Goal: Task Accomplishment & Management: Use online tool/utility

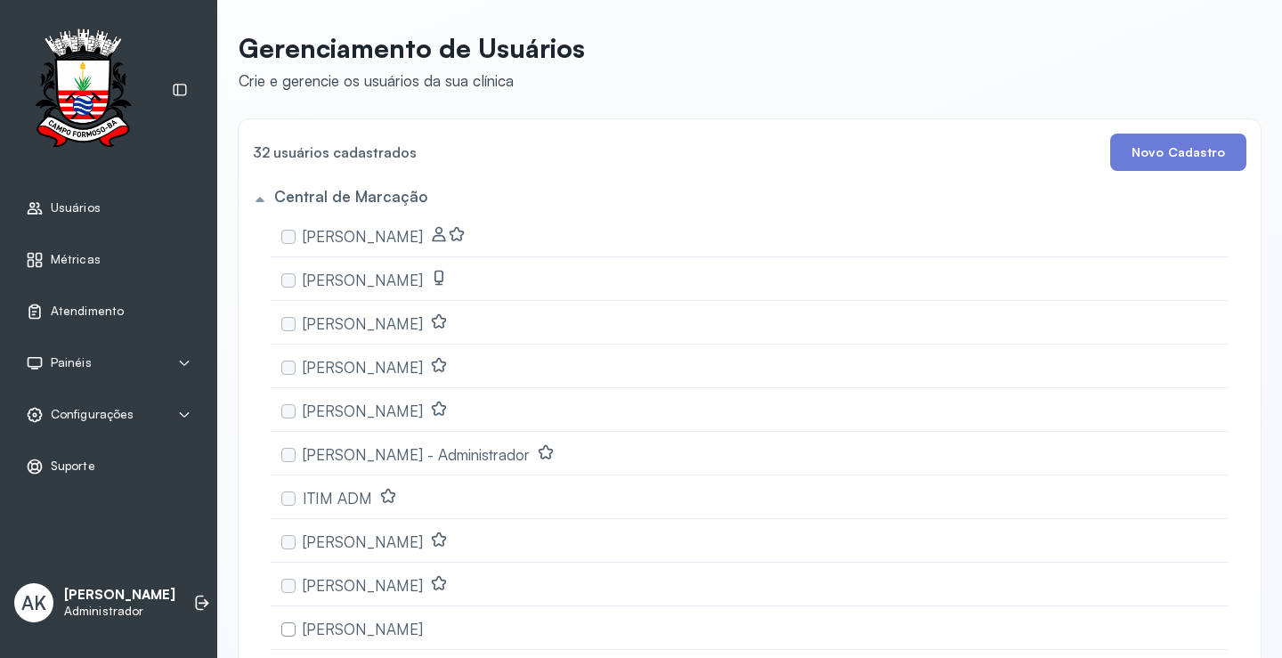
click at [60, 309] on span "Atendimento" at bounding box center [87, 311] width 73 height 15
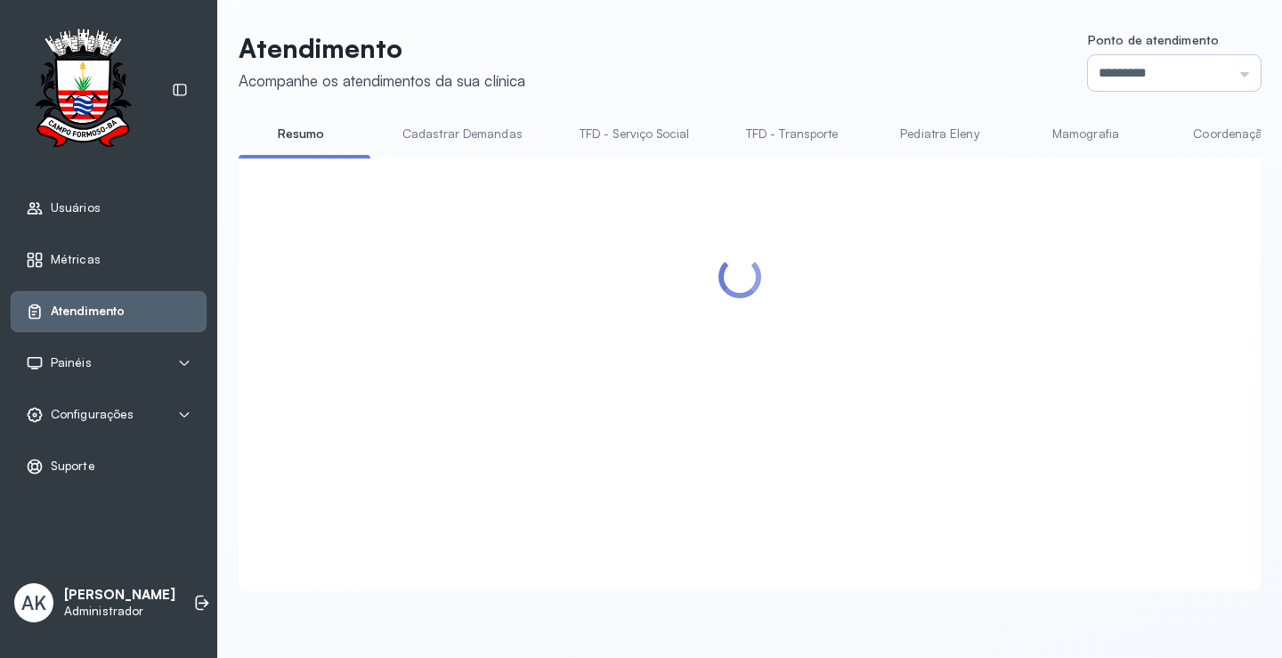
click at [1176, 77] on input "*********" at bounding box center [1174, 73] width 173 height 36
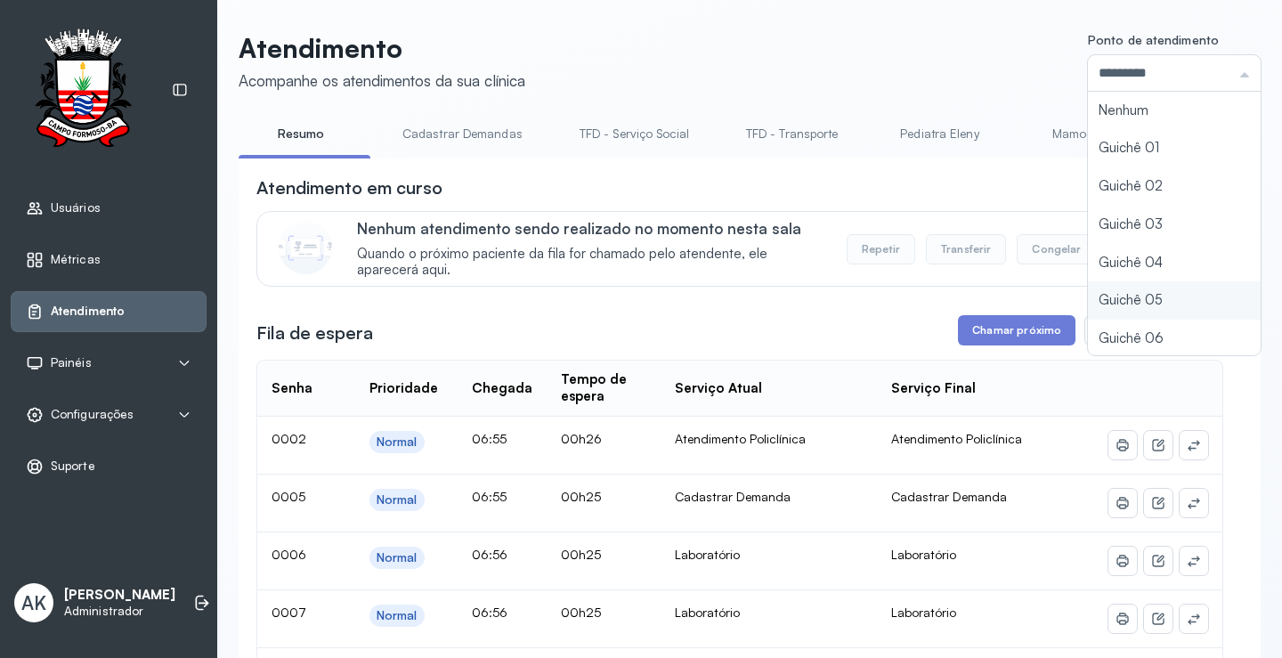
scroll to position [78, 0]
type input "*********"
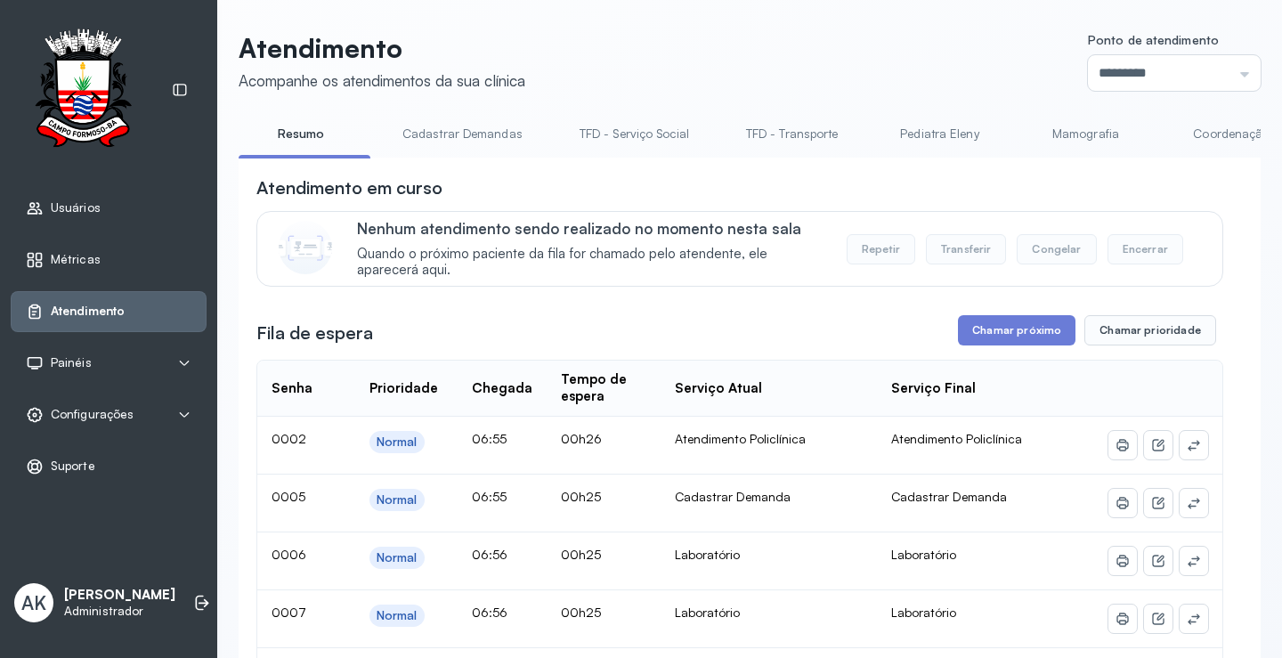
scroll to position [89, 0]
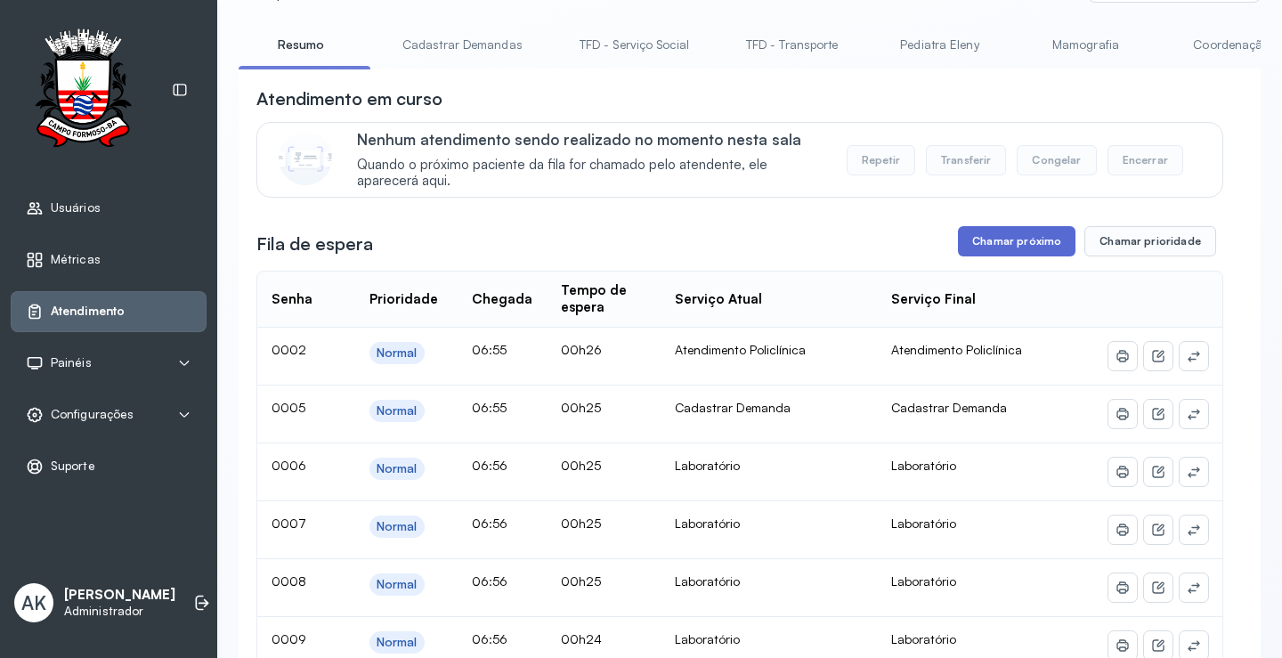
click at [1028, 243] on button "Chamar próximo" at bounding box center [1016, 241] width 117 height 30
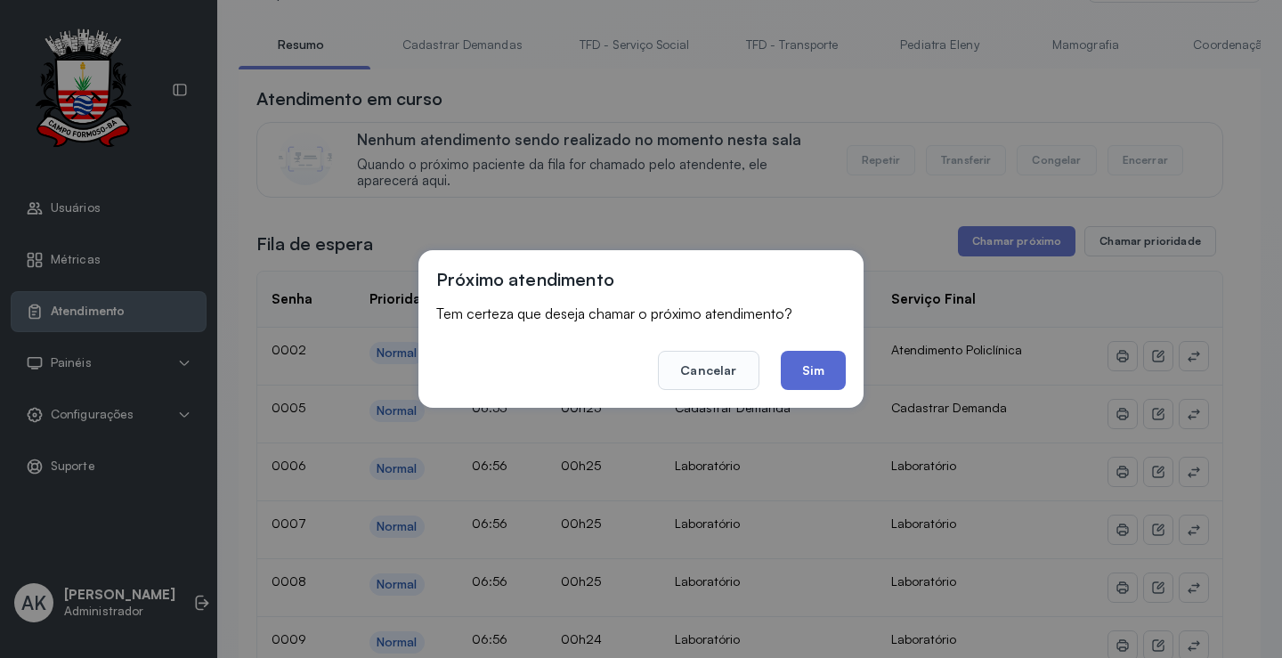
click at [812, 368] on button "Sim" at bounding box center [813, 370] width 65 height 39
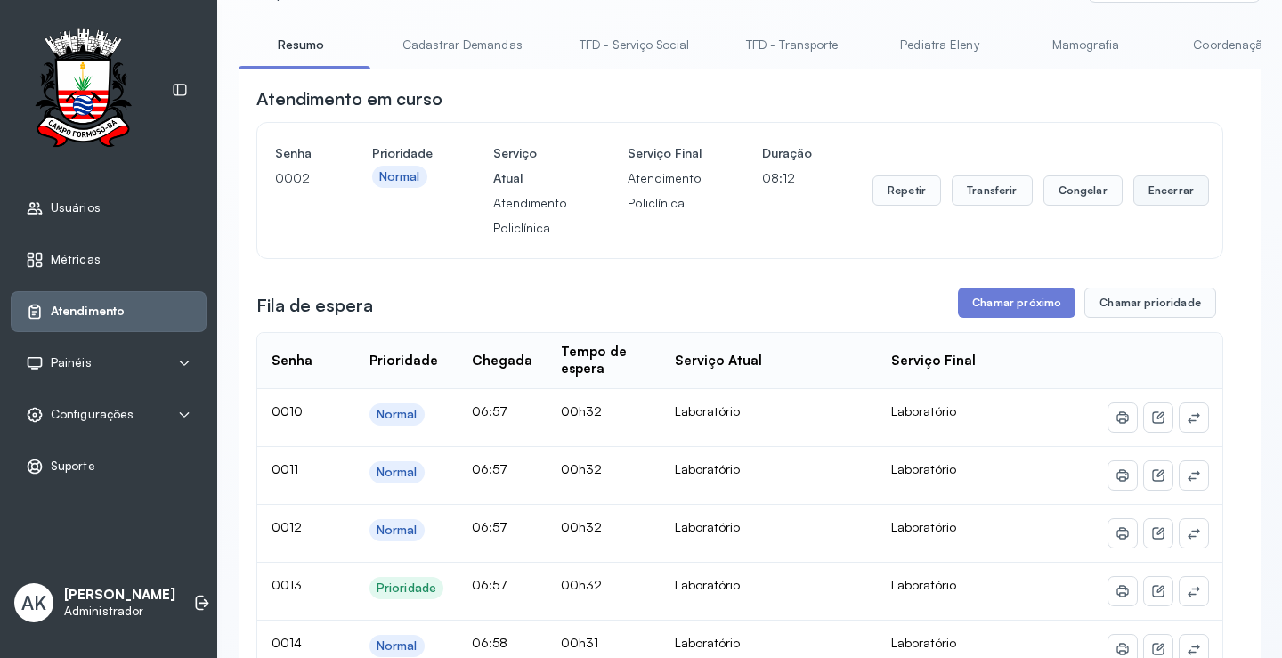
click at [1141, 192] on button "Encerrar" at bounding box center [1171, 190] width 76 height 30
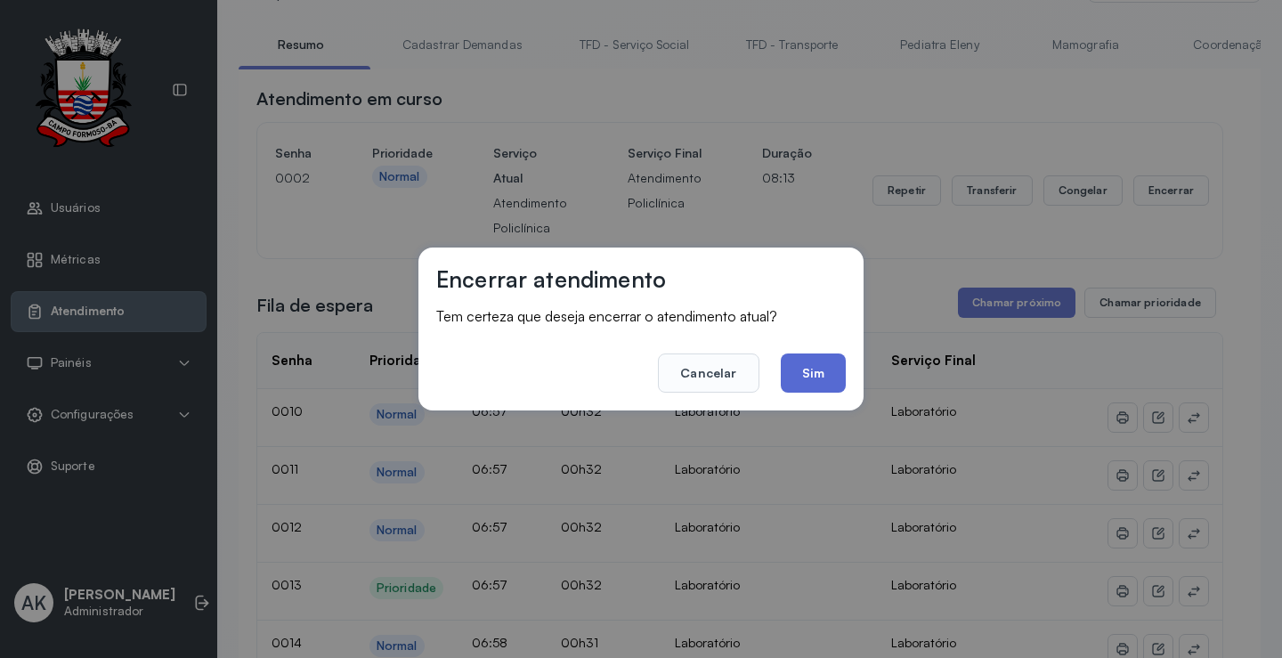
click at [817, 366] on button "Sim" at bounding box center [813, 372] width 65 height 39
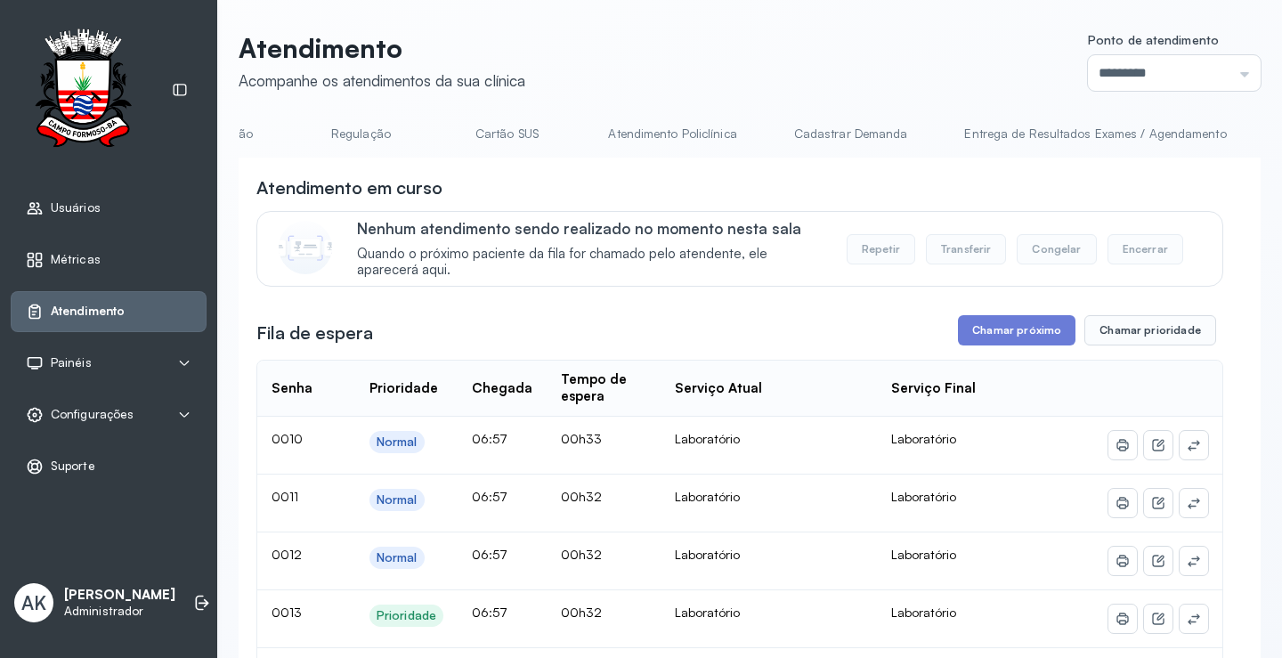
scroll to position [0, 1111]
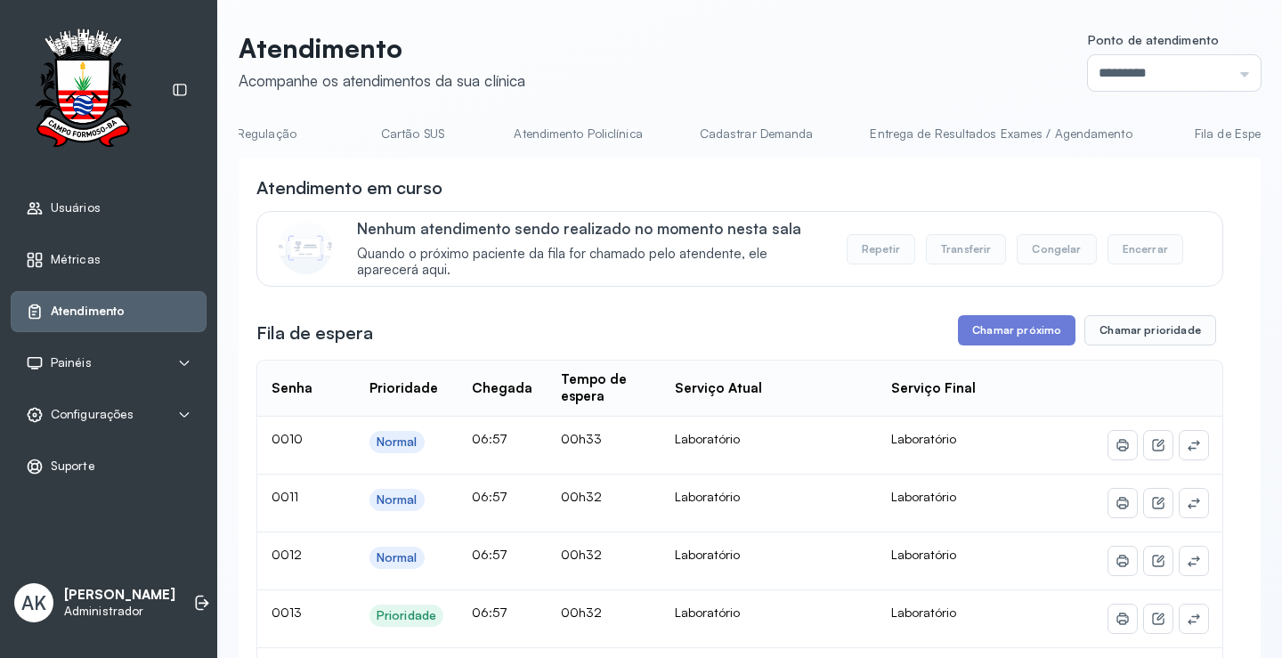
click at [611, 136] on link "Atendimento Policlínica" at bounding box center [578, 133] width 164 height 29
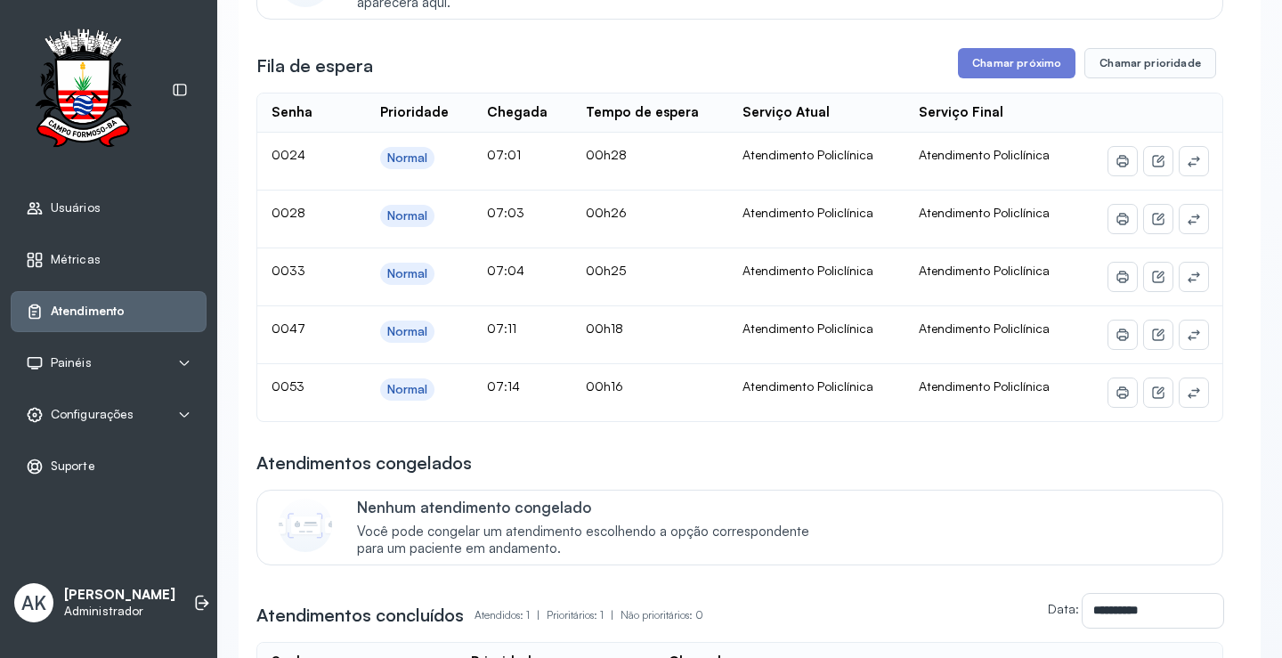
scroll to position [0, 0]
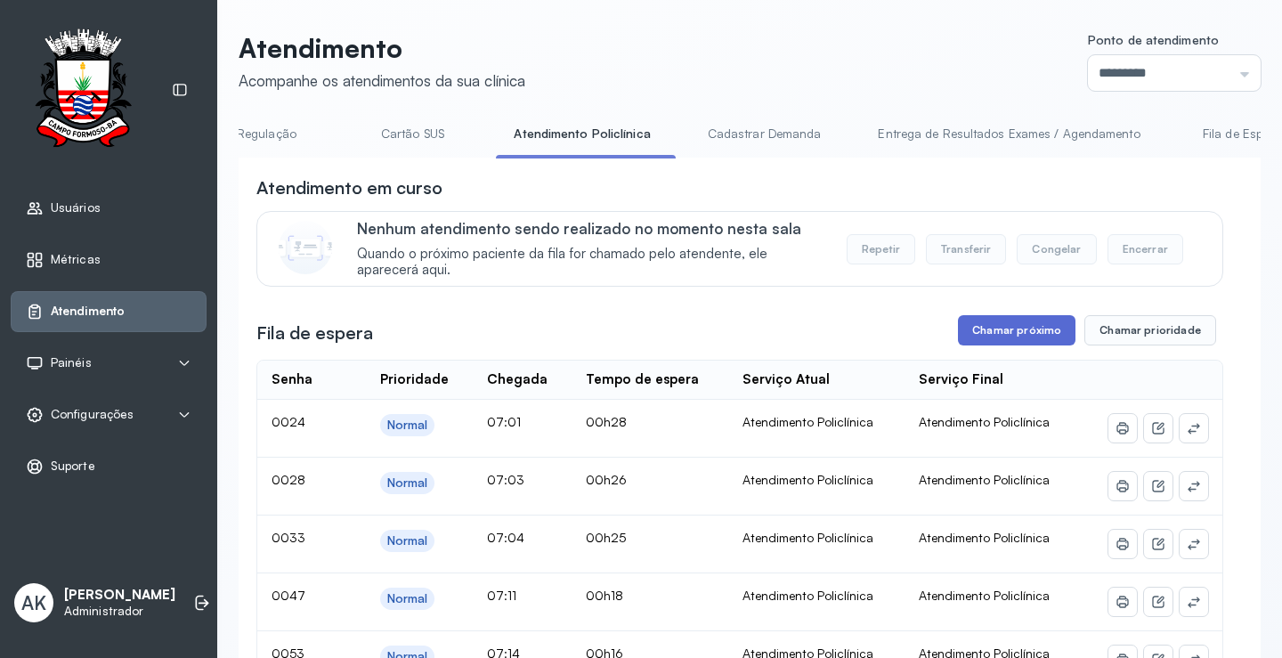
click at [986, 337] on button "Chamar próximo" at bounding box center [1016, 330] width 117 height 30
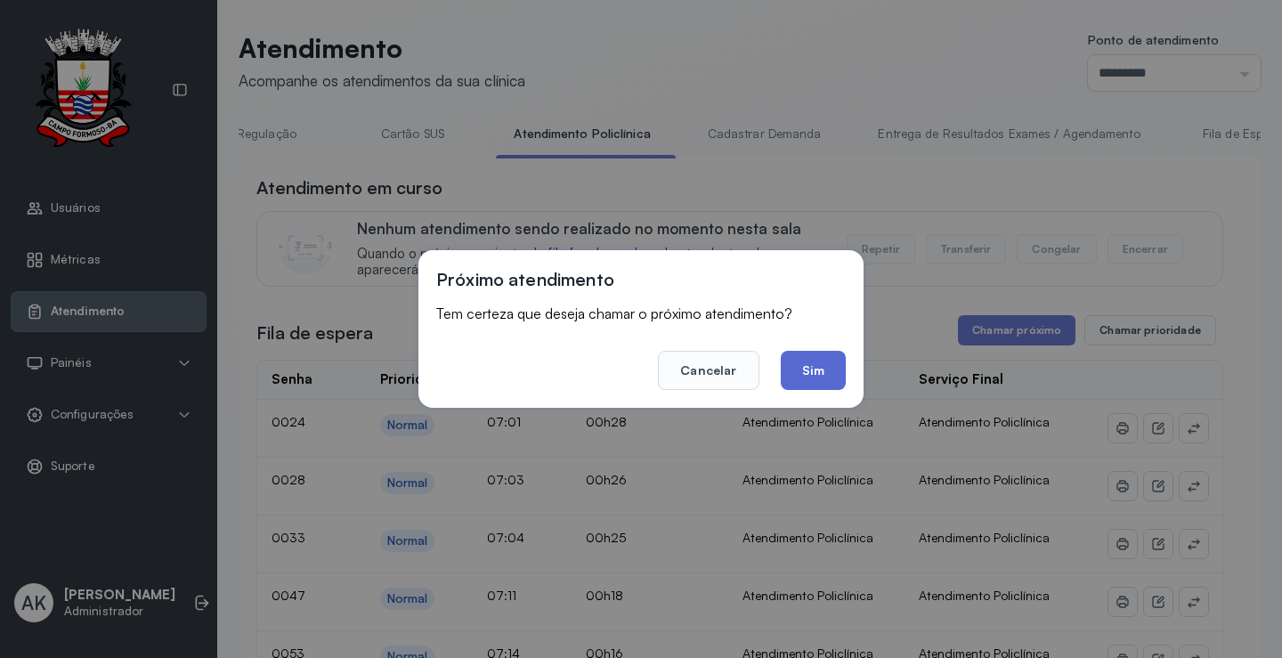
click at [823, 374] on button "Sim" at bounding box center [813, 370] width 65 height 39
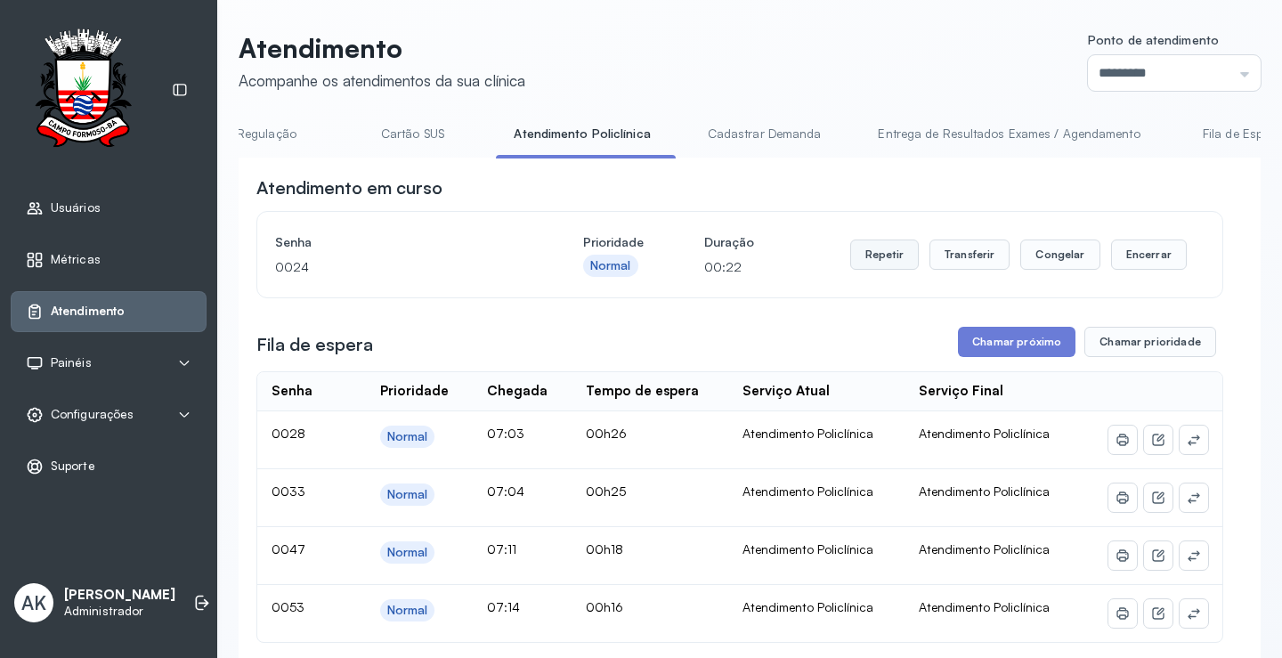
click at [896, 270] on button "Repetir" at bounding box center [884, 254] width 69 height 30
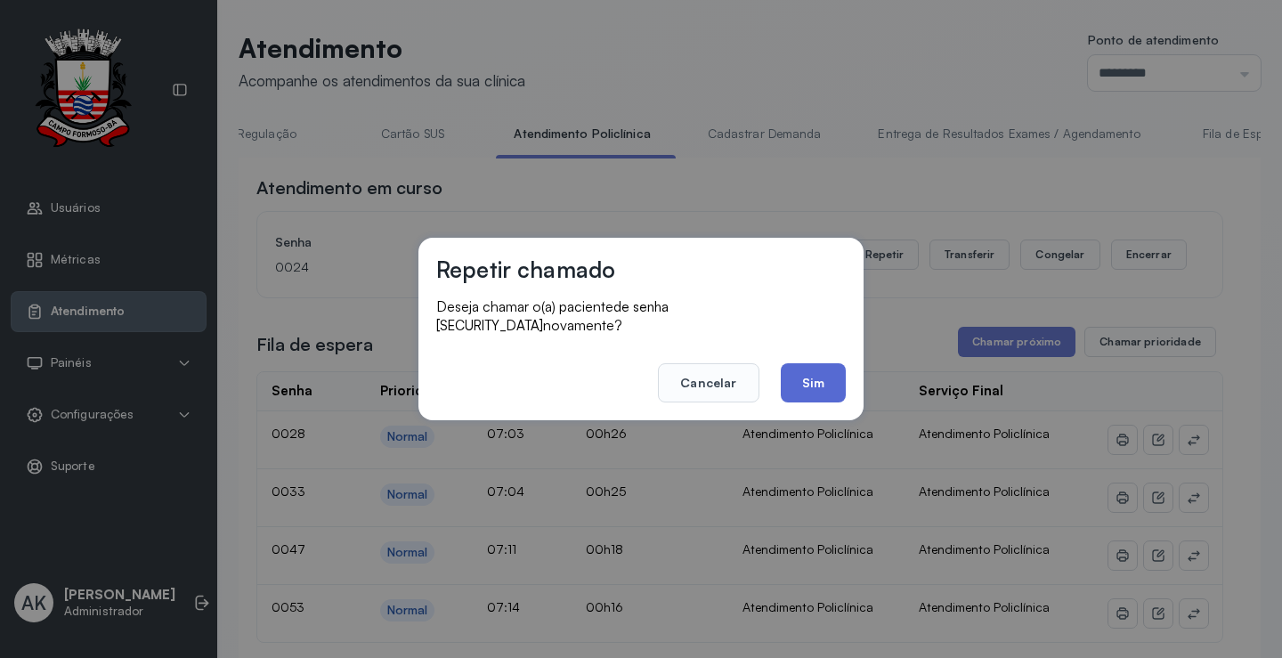
click at [820, 364] on button "Sim" at bounding box center [813, 382] width 65 height 39
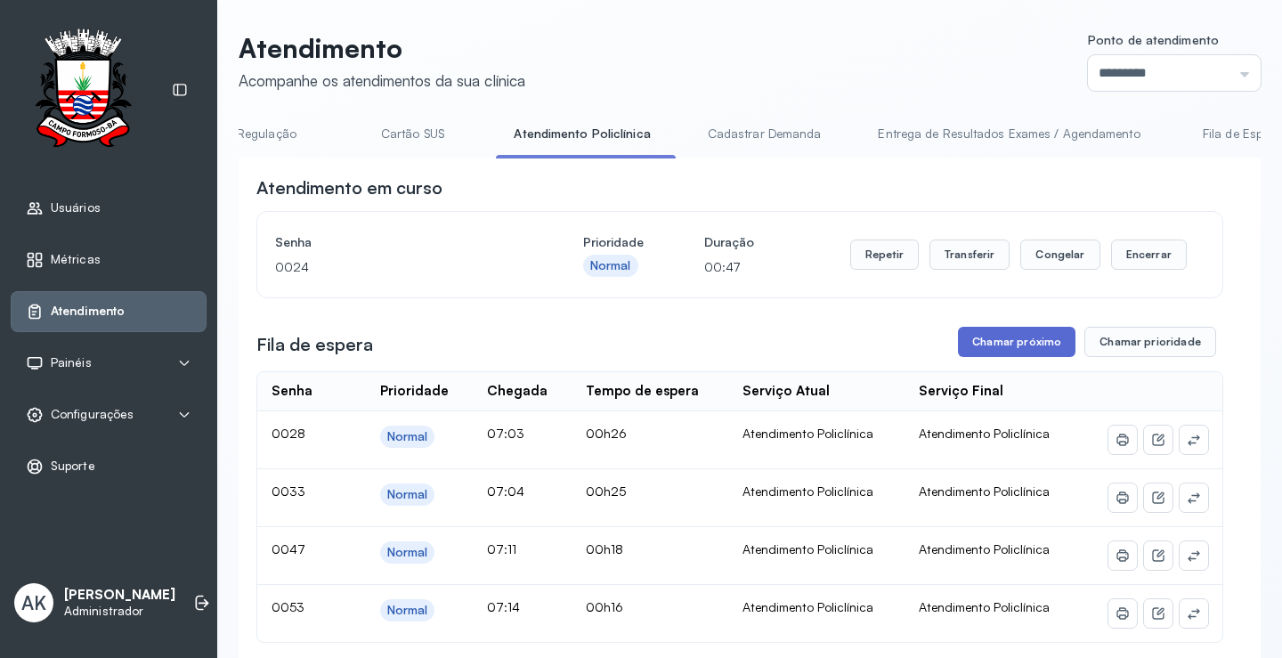
click at [989, 355] on button "Chamar próximo" at bounding box center [1016, 342] width 117 height 30
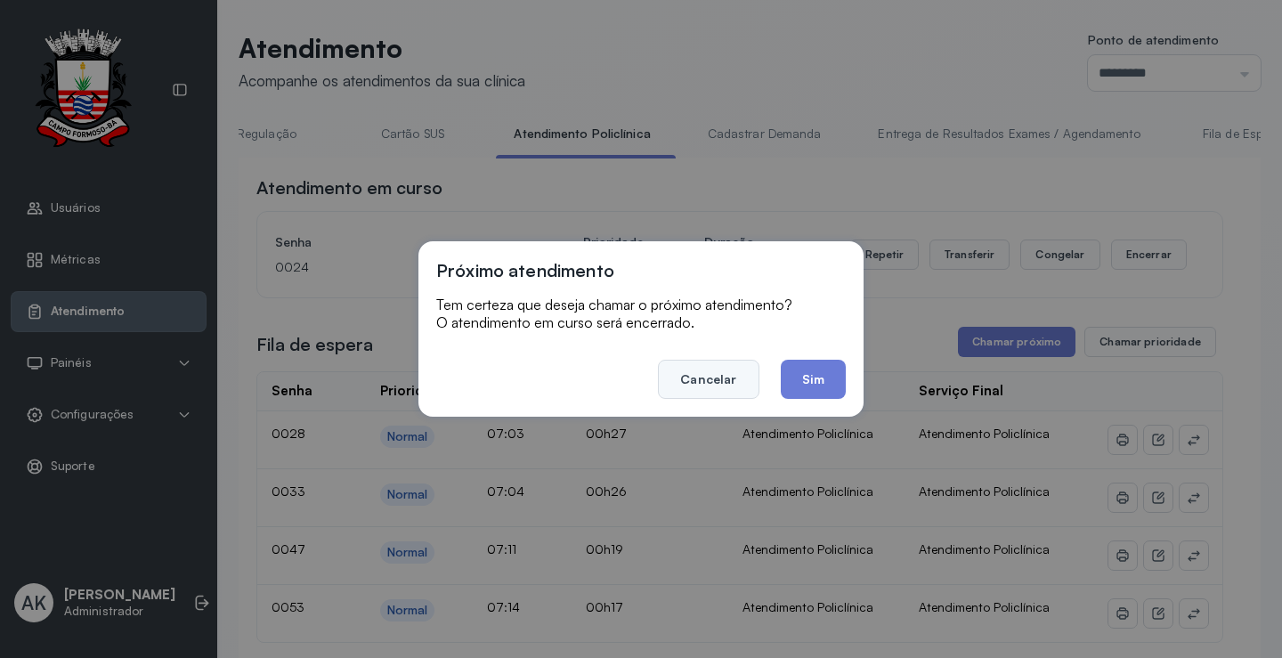
click at [726, 374] on button "Cancelar" at bounding box center [708, 379] width 101 height 39
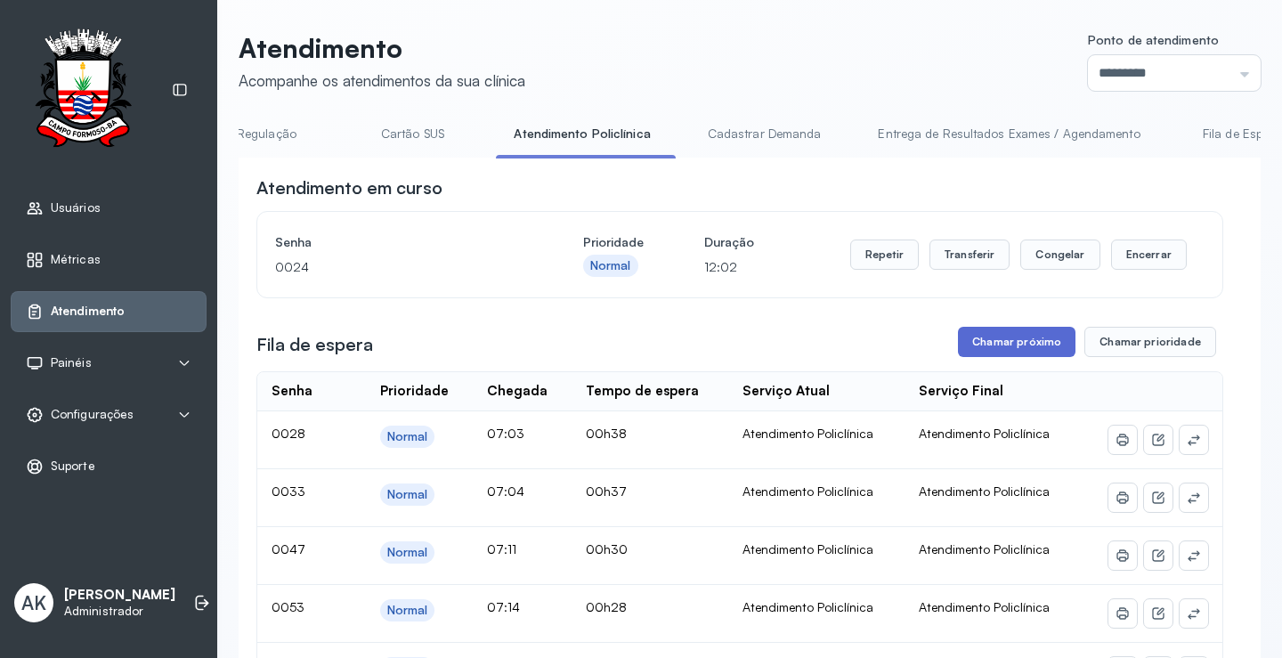
click at [999, 350] on button "Chamar próximo" at bounding box center [1016, 342] width 117 height 30
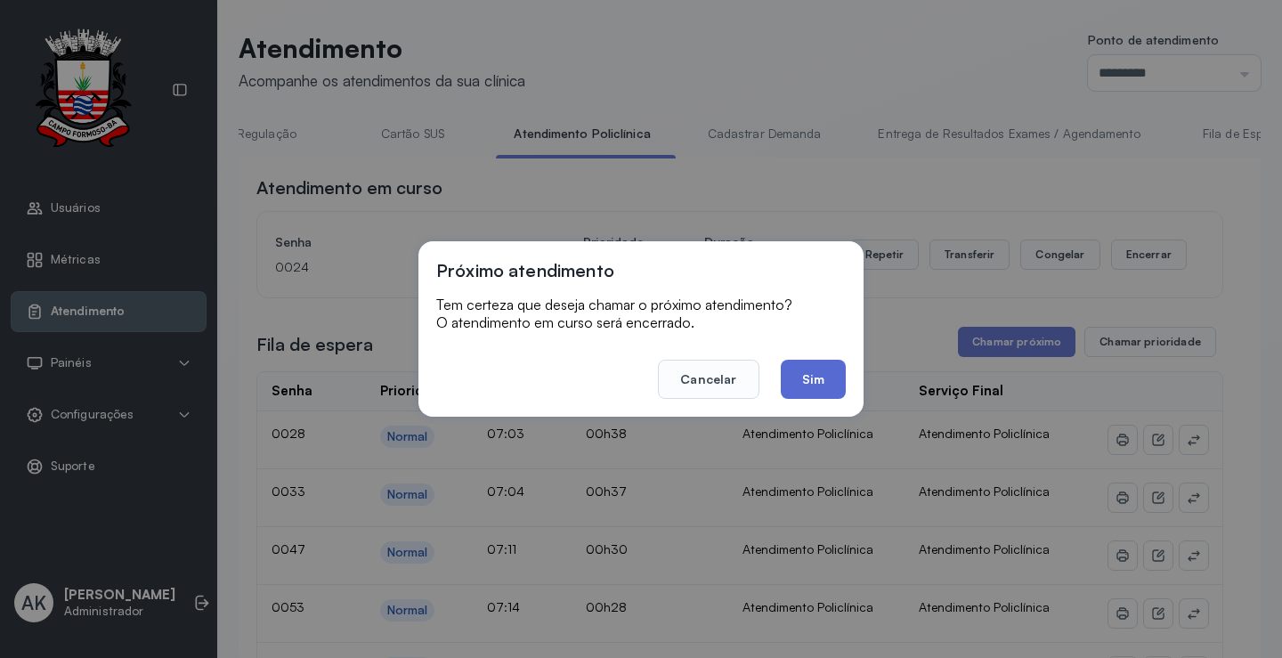
click at [828, 374] on button "Sim" at bounding box center [813, 379] width 65 height 39
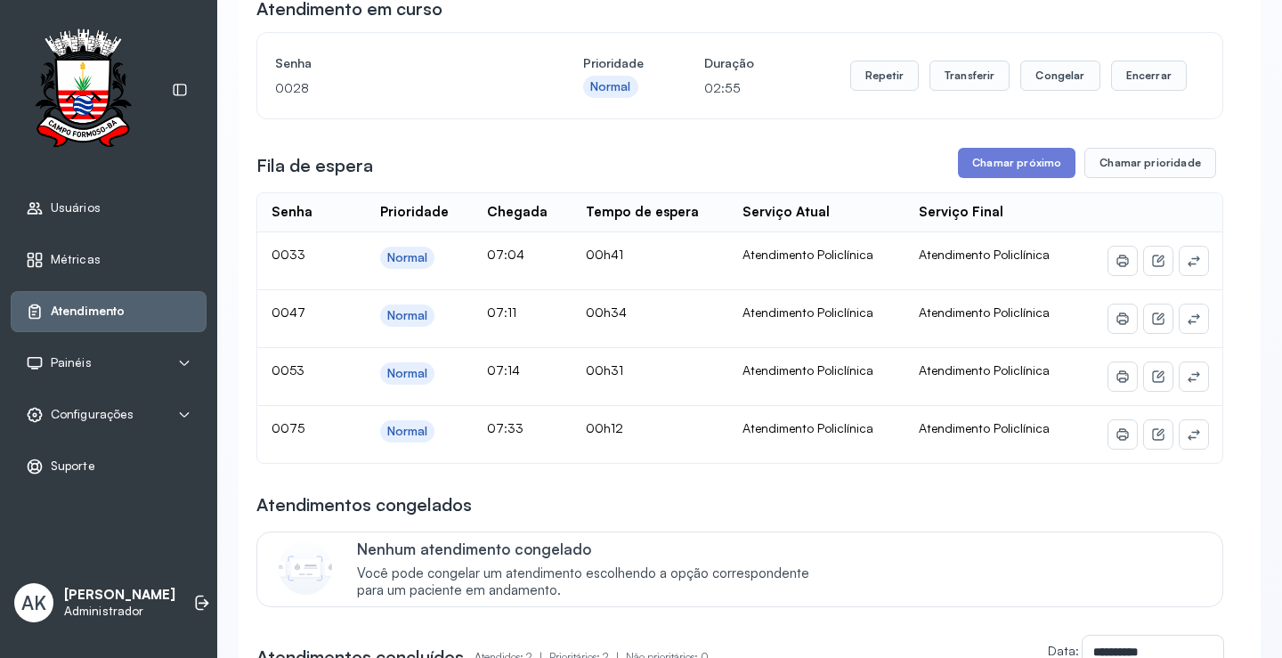
scroll to position [178, 0]
click at [1018, 172] on button "Chamar próximo" at bounding box center [1016, 164] width 117 height 30
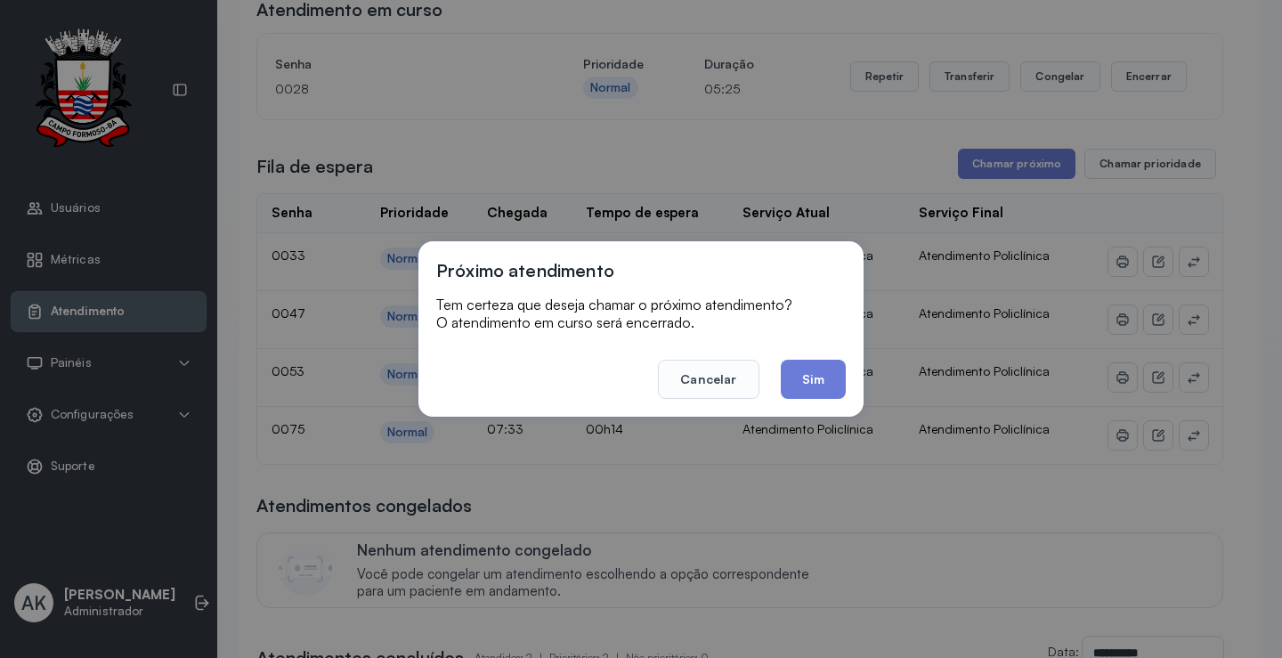
click at [811, 402] on div "Próximo atendimento Tem certeza que deseja chamar o próximo atendimento? O aten…" at bounding box center [640, 328] width 445 height 175
click at [817, 373] on button "Sim" at bounding box center [813, 379] width 65 height 39
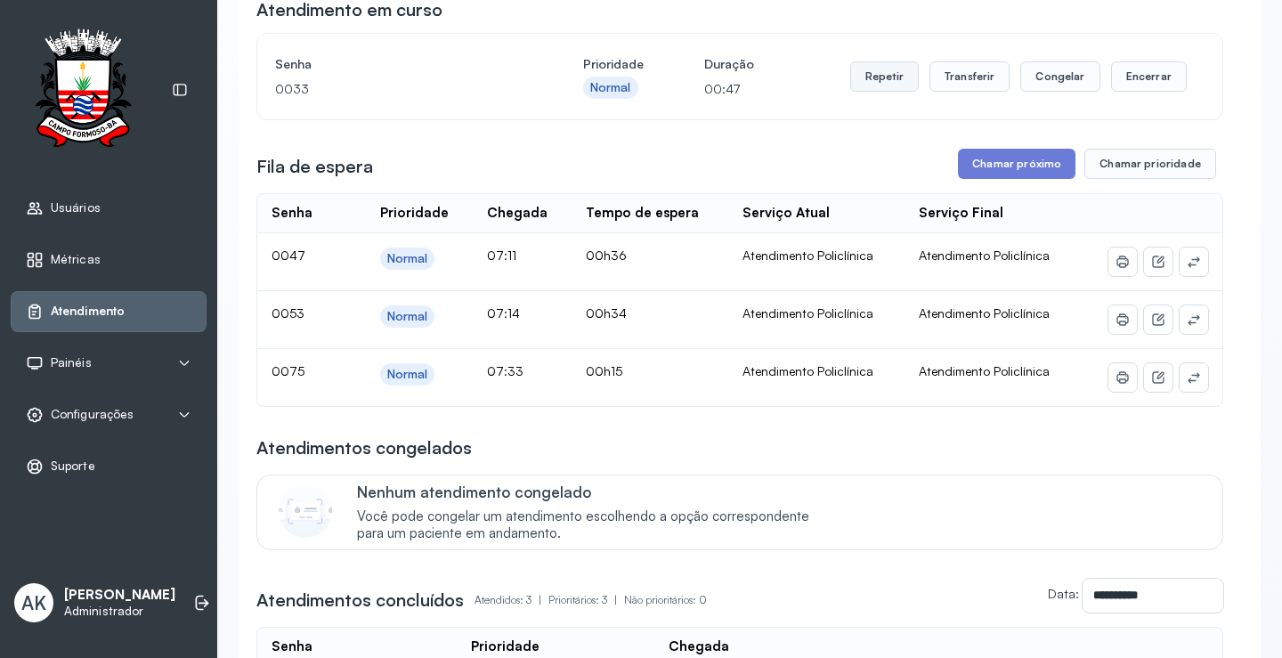
click at [884, 92] on button "Repetir" at bounding box center [884, 76] width 69 height 30
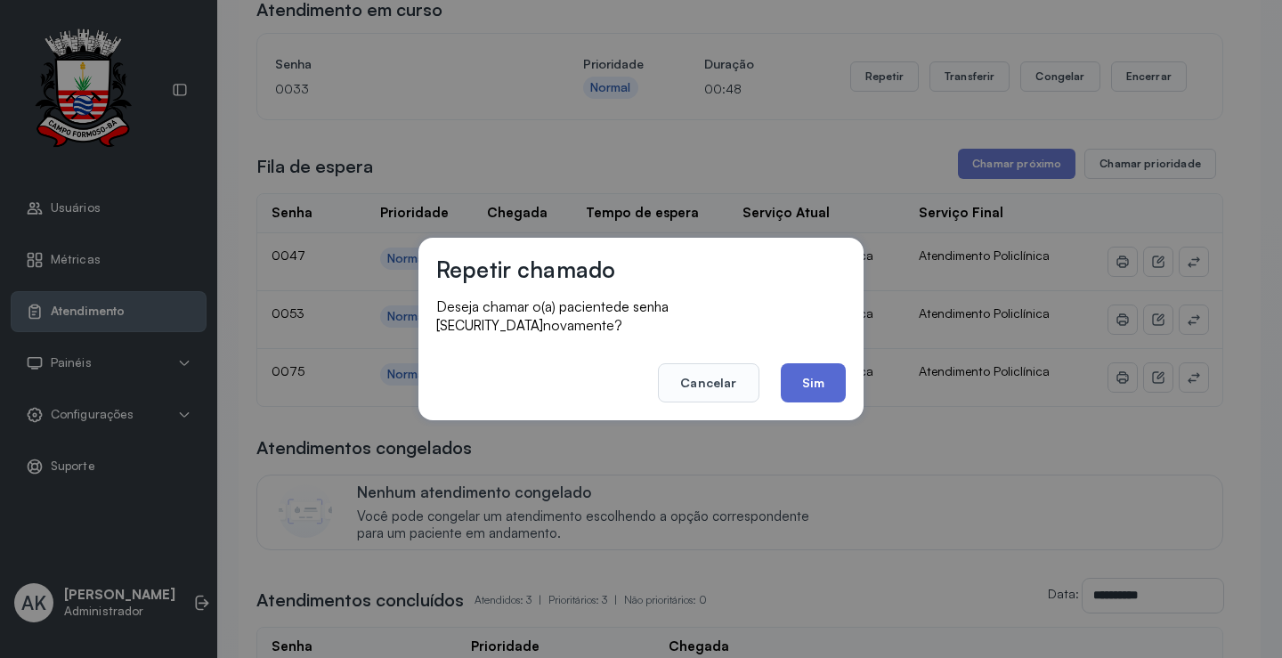
click at [812, 363] on button "Sim" at bounding box center [813, 382] width 65 height 39
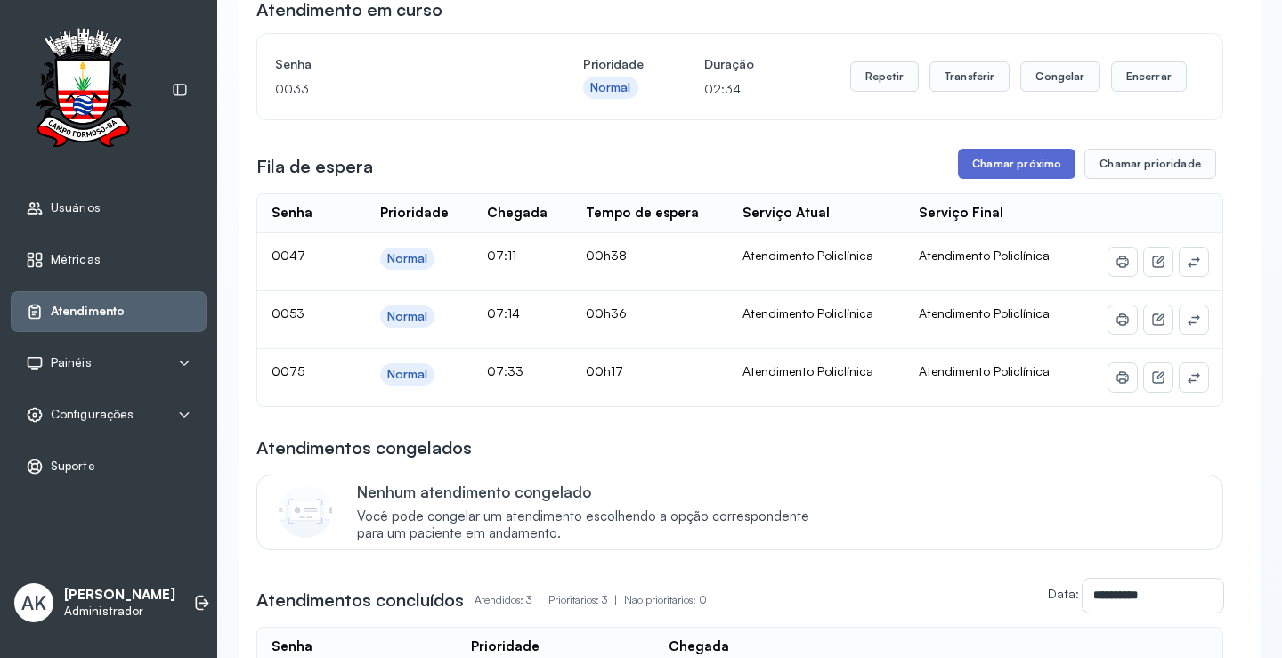
click at [1004, 166] on button "Chamar próximo" at bounding box center [1016, 164] width 117 height 30
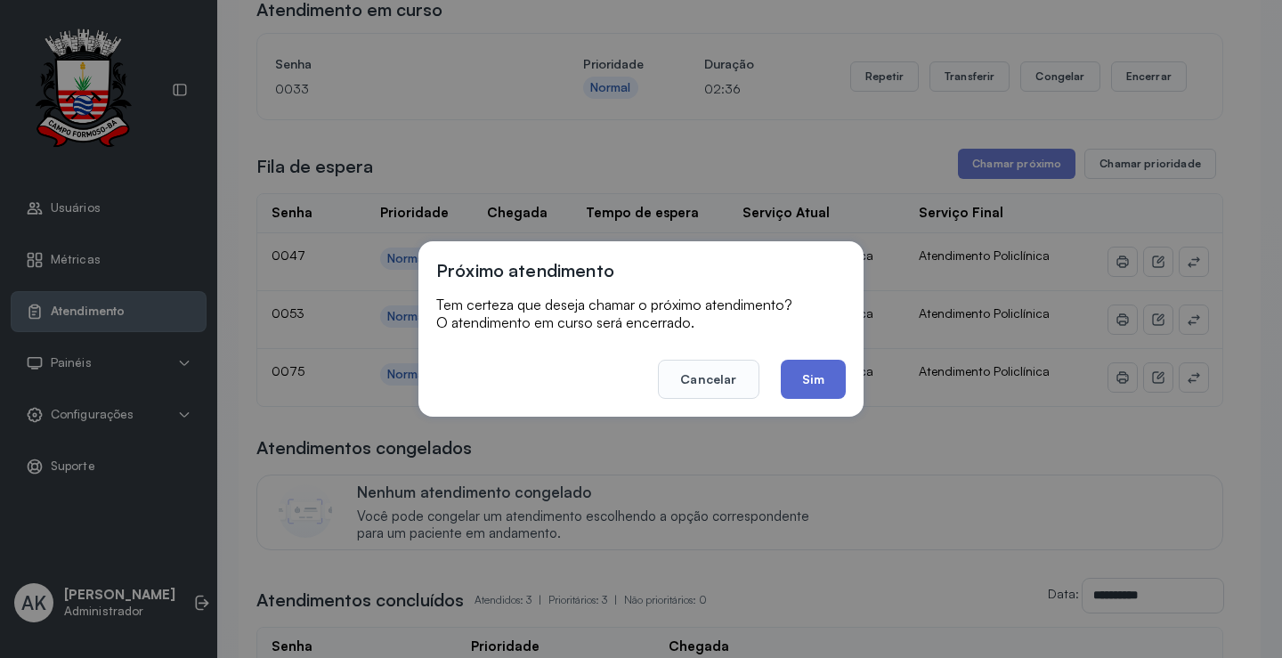
click at [799, 380] on button "Sim" at bounding box center [813, 379] width 65 height 39
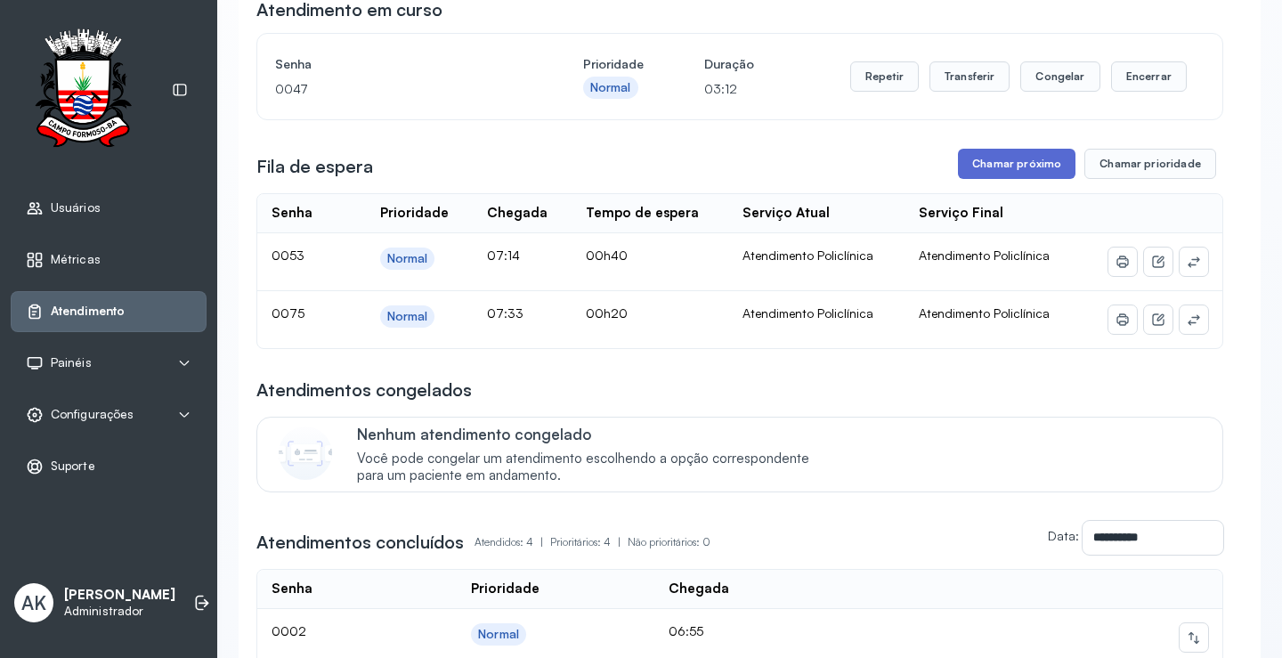
click at [1006, 168] on button "Chamar próximo" at bounding box center [1016, 164] width 117 height 30
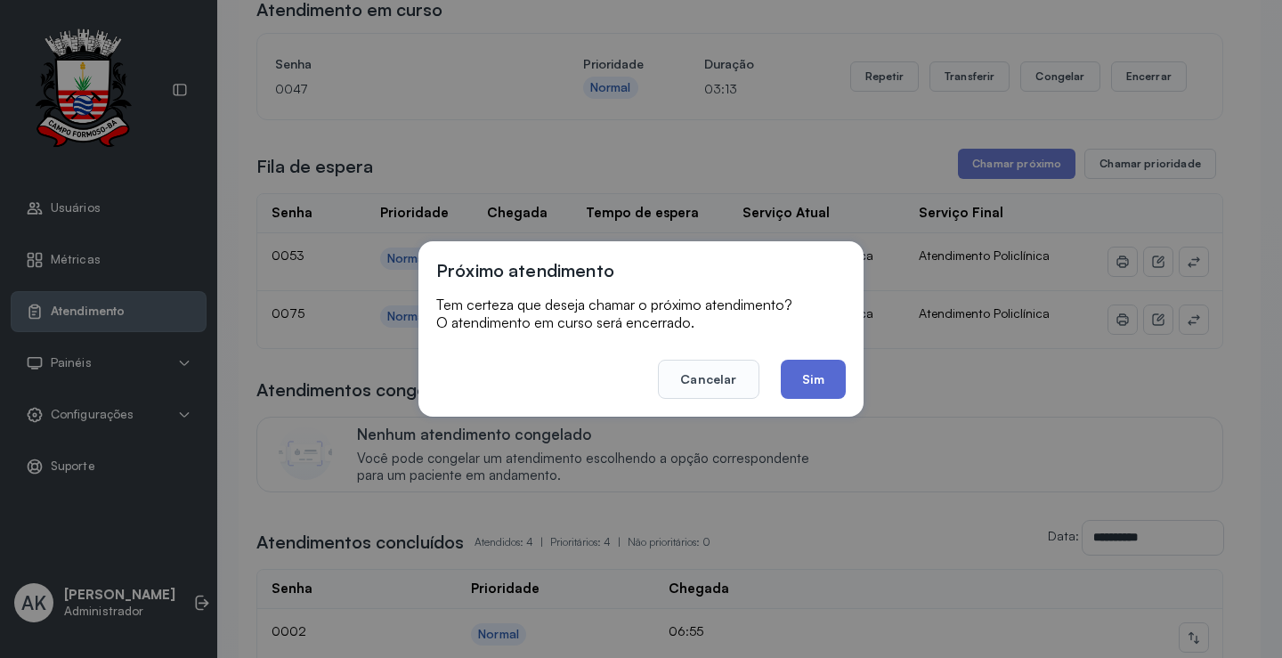
click at [797, 374] on button "Sim" at bounding box center [813, 379] width 65 height 39
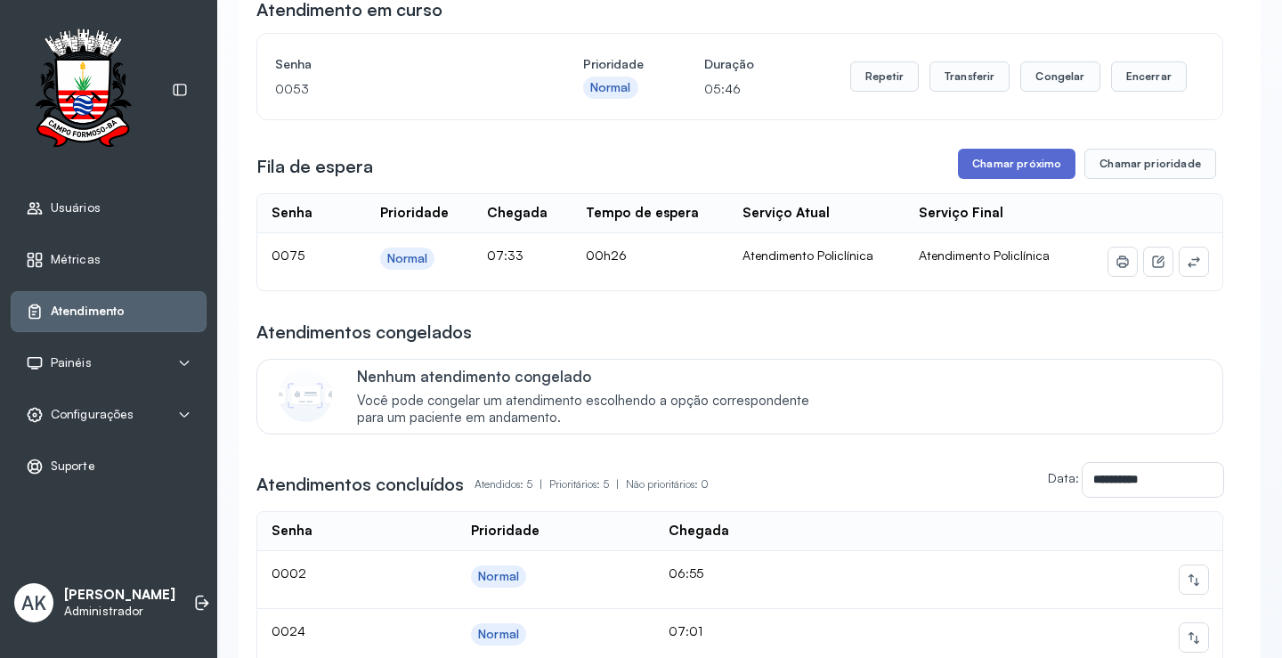
click at [1008, 162] on button "Chamar próximo" at bounding box center [1016, 164] width 117 height 30
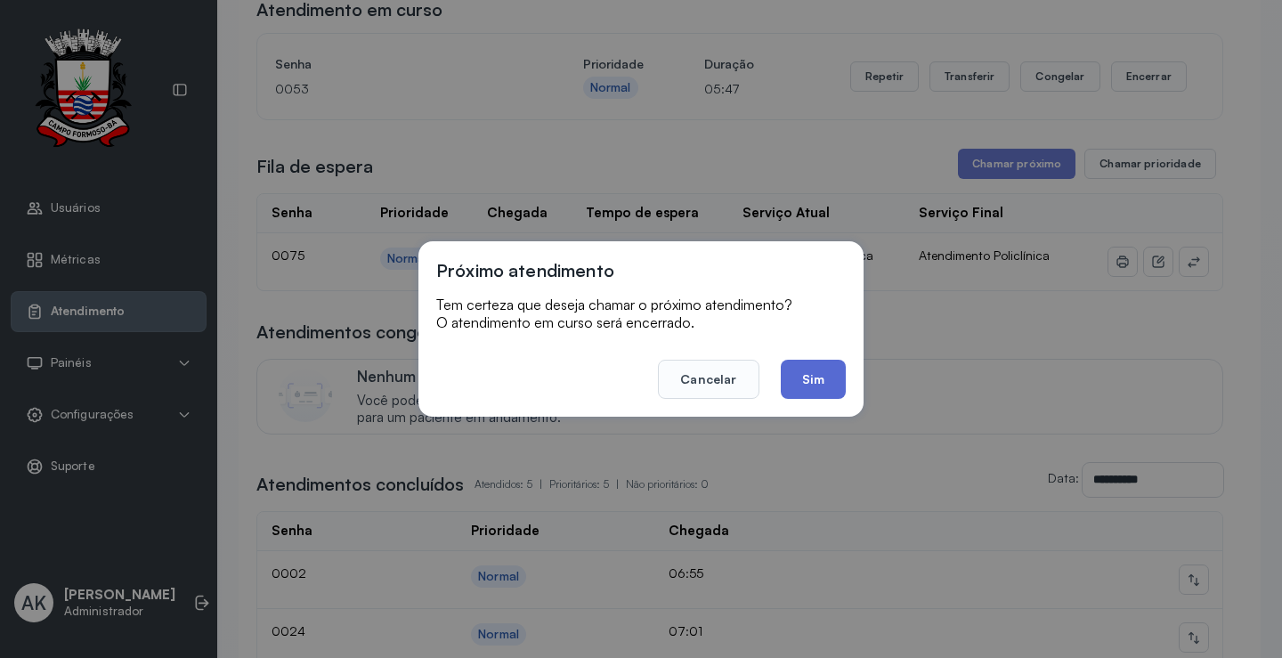
click at [795, 375] on button "Sim" at bounding box center [813, 379] width 65 height 39
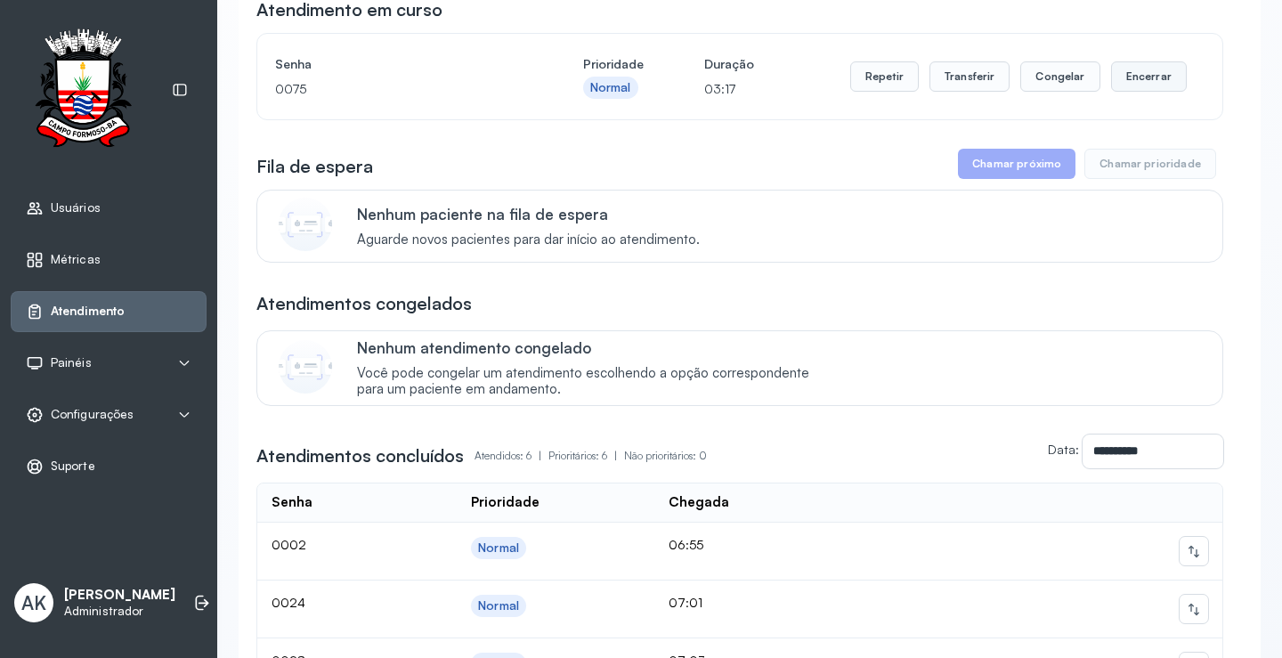
click at [1121, 83] on button "Encerrar" at bounding box center [1149, 76] width 76 height 30
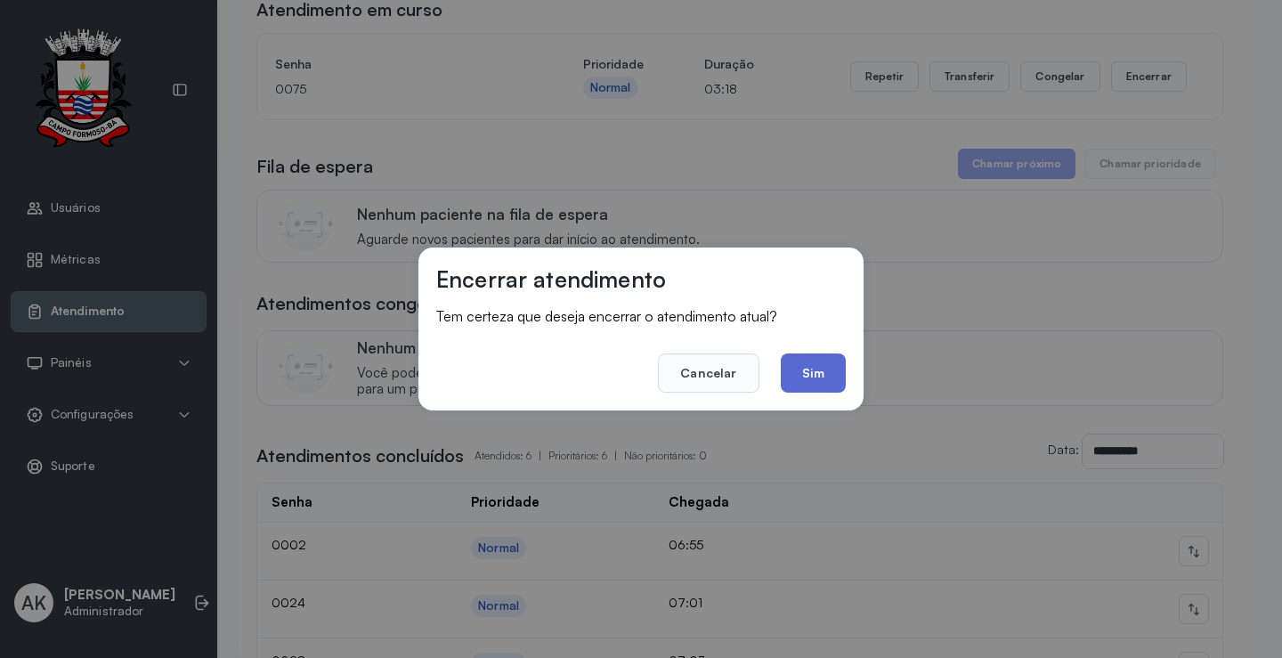
click at [822, 369] on button "Sim" at bounding box center [813, 372] width 65 height 39
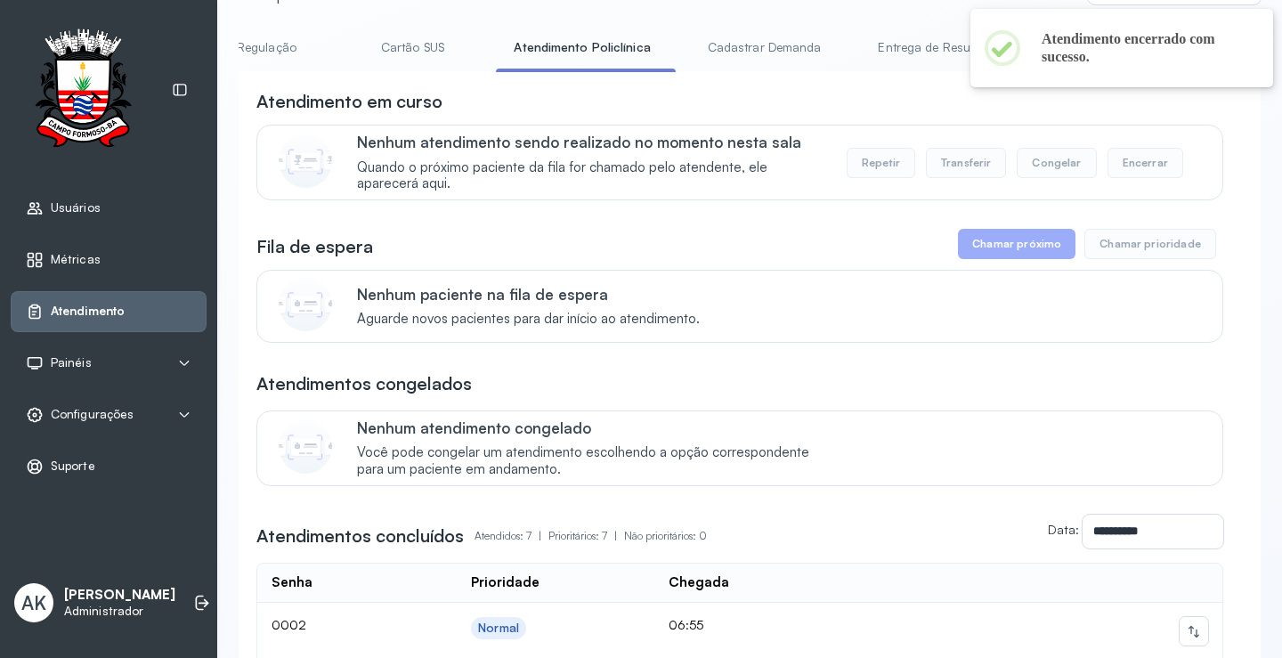
scroll to position [0, 0]
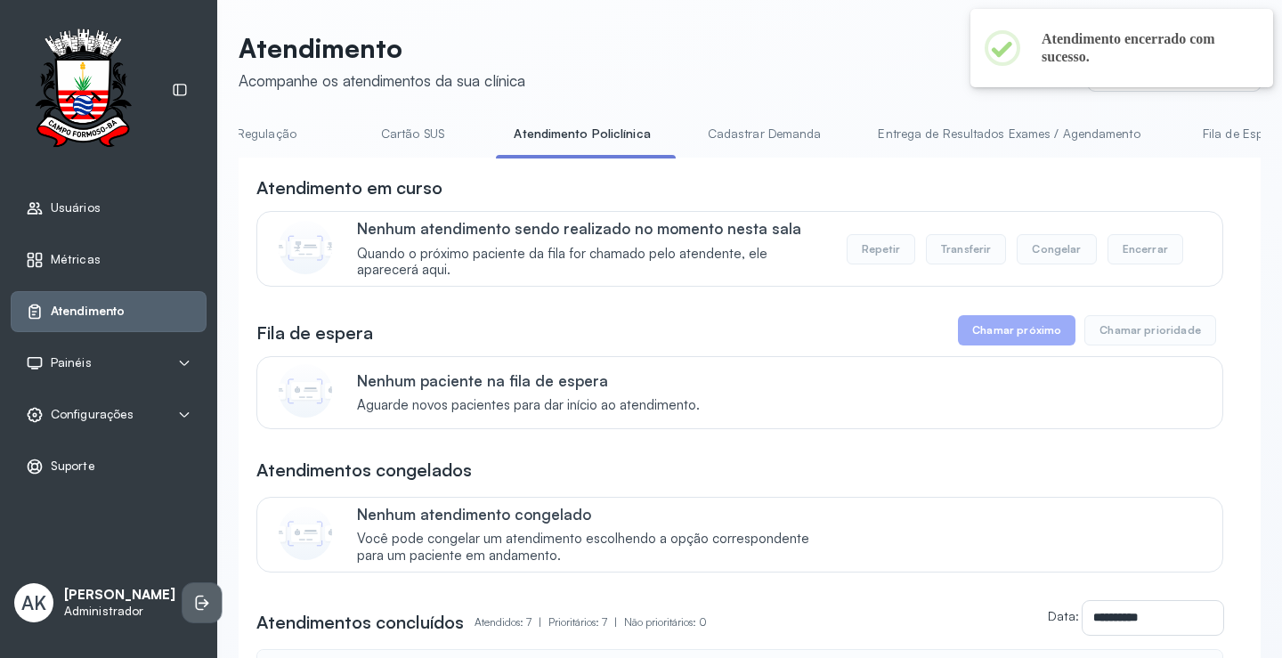
click at [182, 583] on li at bounding box center [201, 602] width 39 height 39
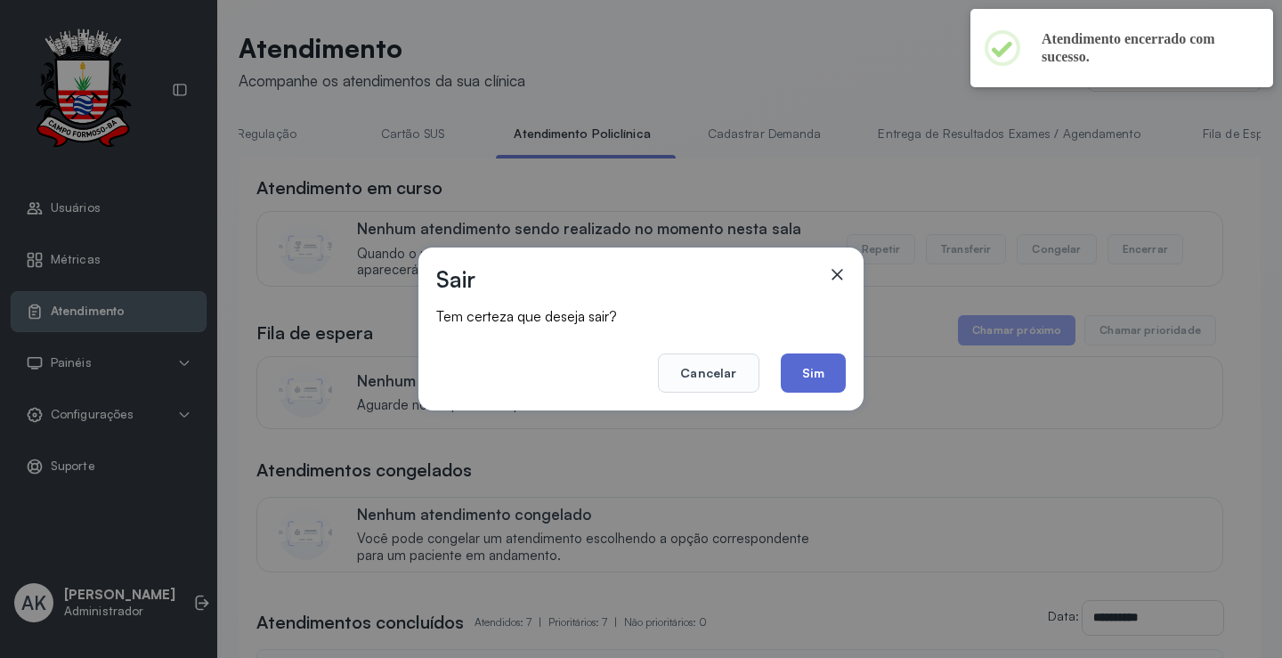
click at [810, 379] on button "Sim" at bounding box center [813, 372] width 65 height 39
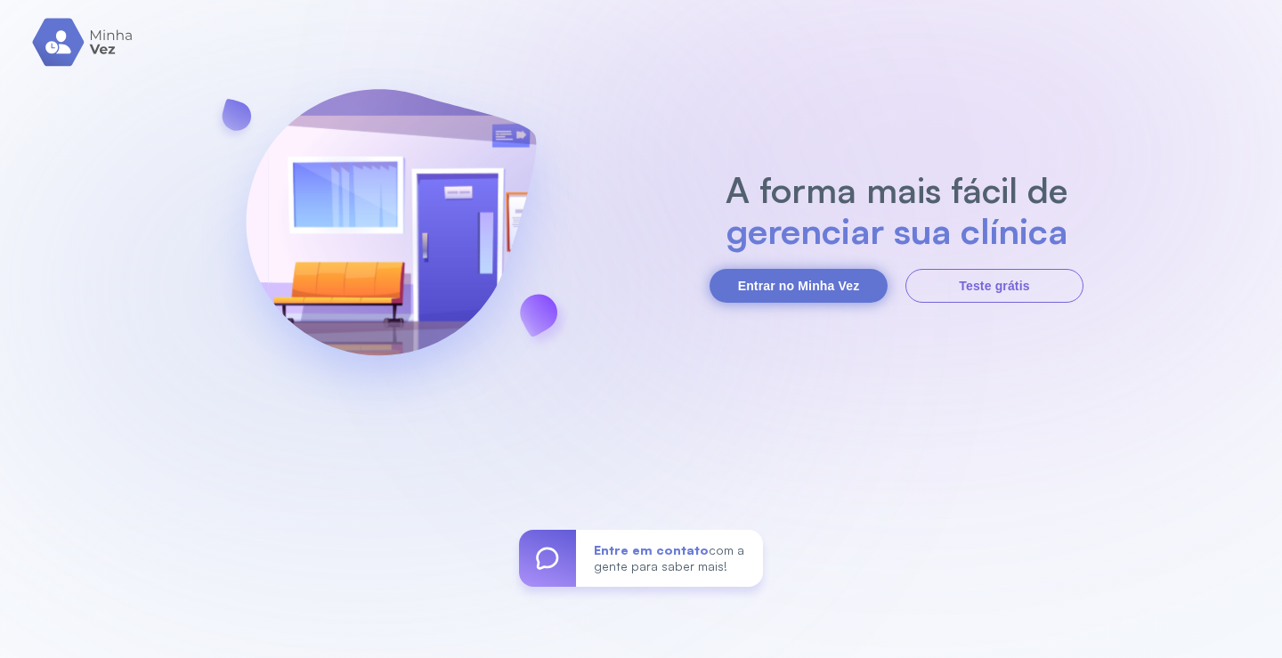
click at [830, 279] on button "Entrar no Minha Vez" at bounding box center [798, 286] width 178 height 34
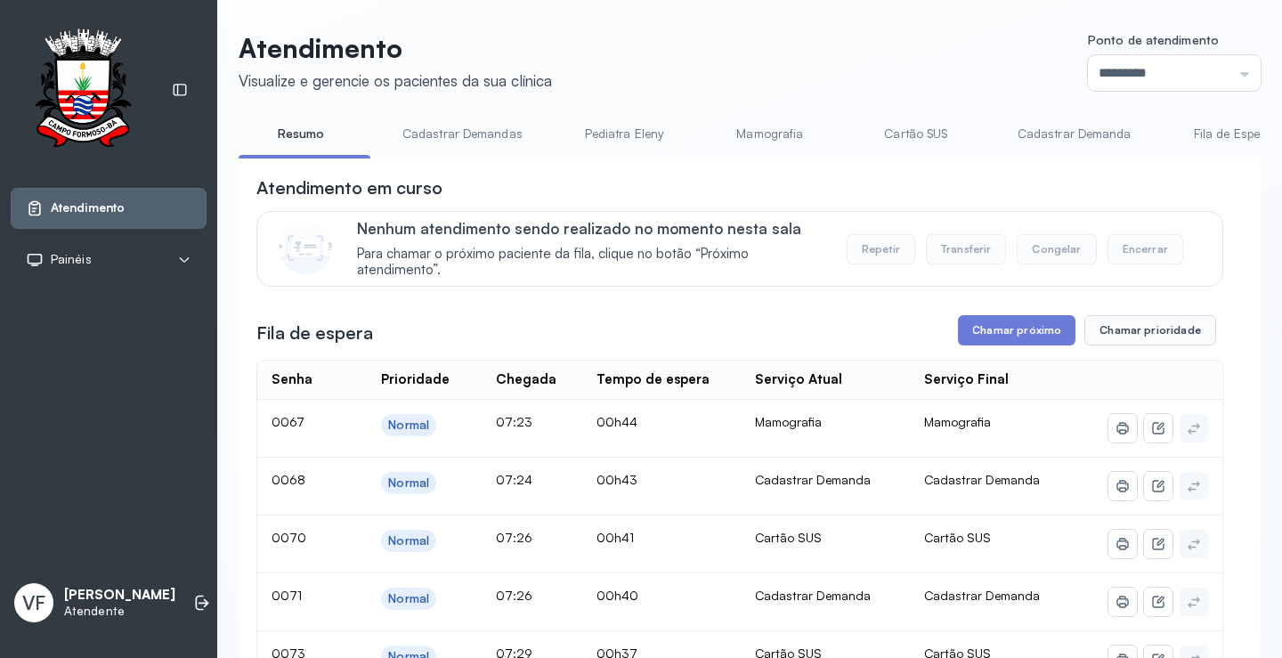
click at [997, 336] on button "Chamar próximo" at bounding box center [1016, 330] width 117 height 30
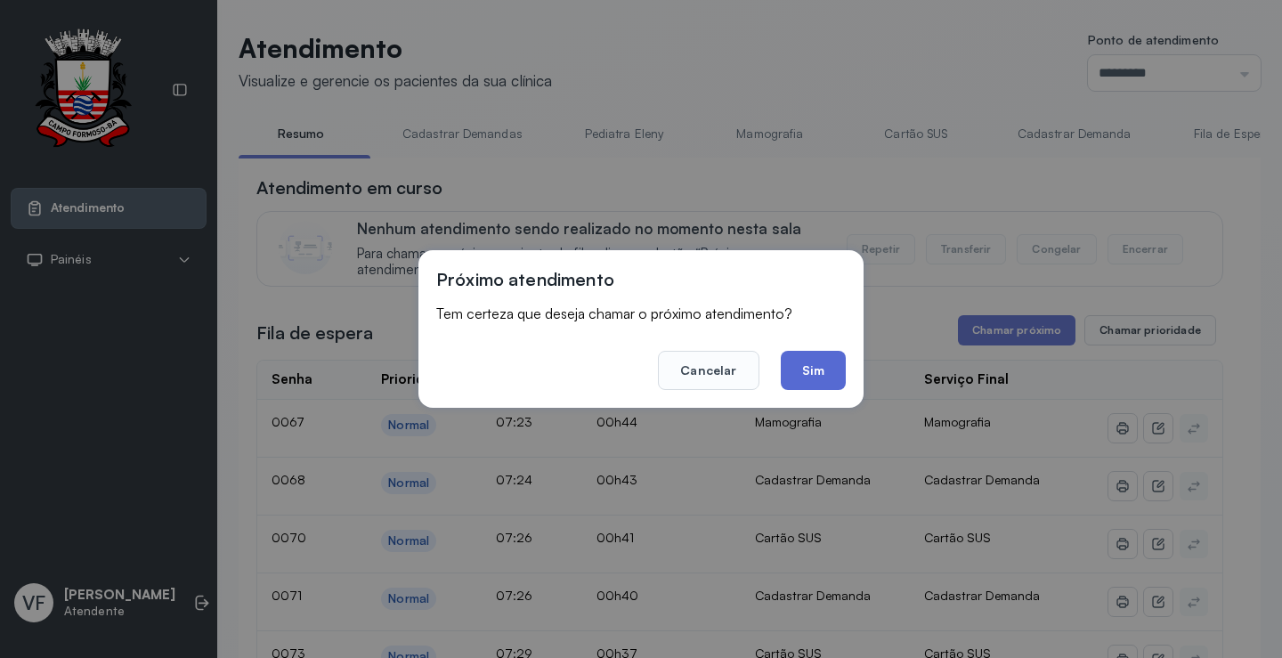
click at [813, 368] on button "Sim" at bounding box center [813, 370] width 65 height 39
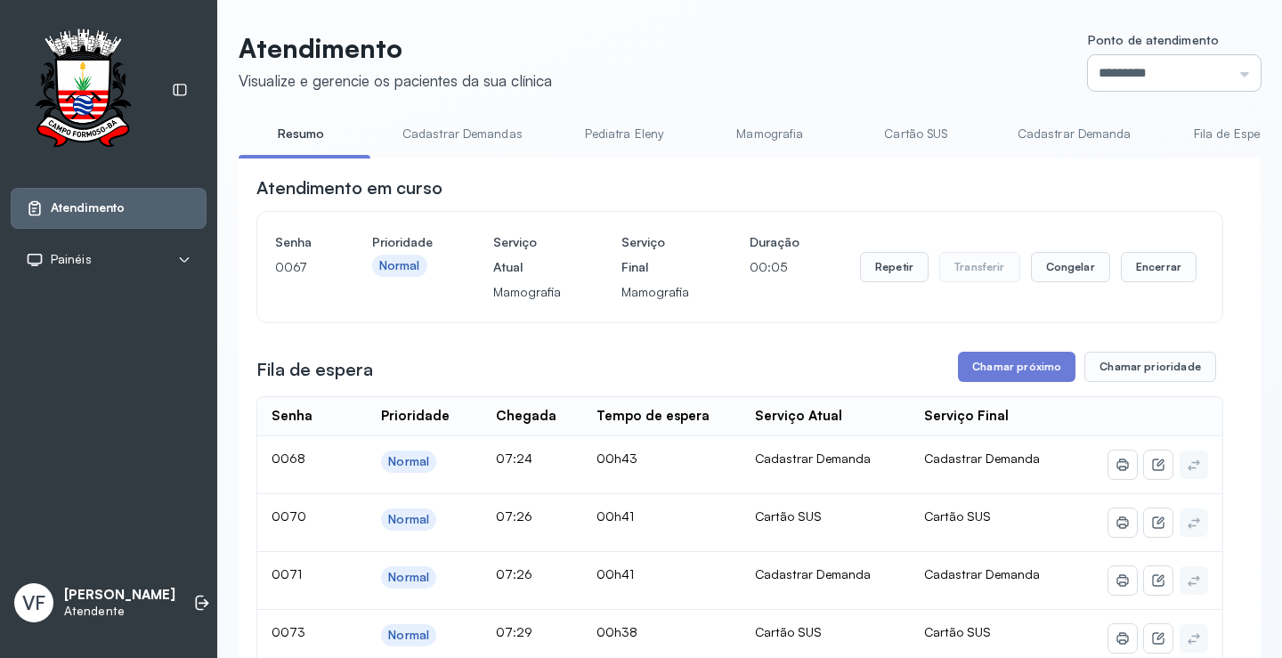
click at [1138, 57] on input "*********" at bounding box center [1174, 73] width 173 height 36
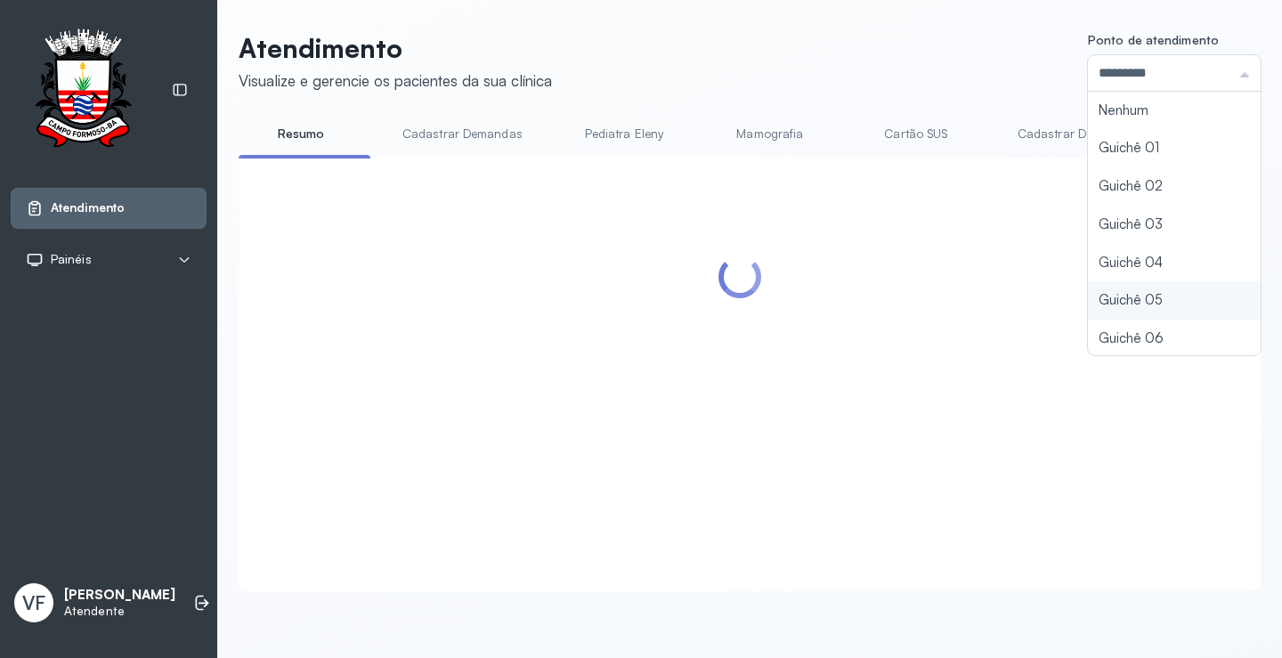
type input "*********"
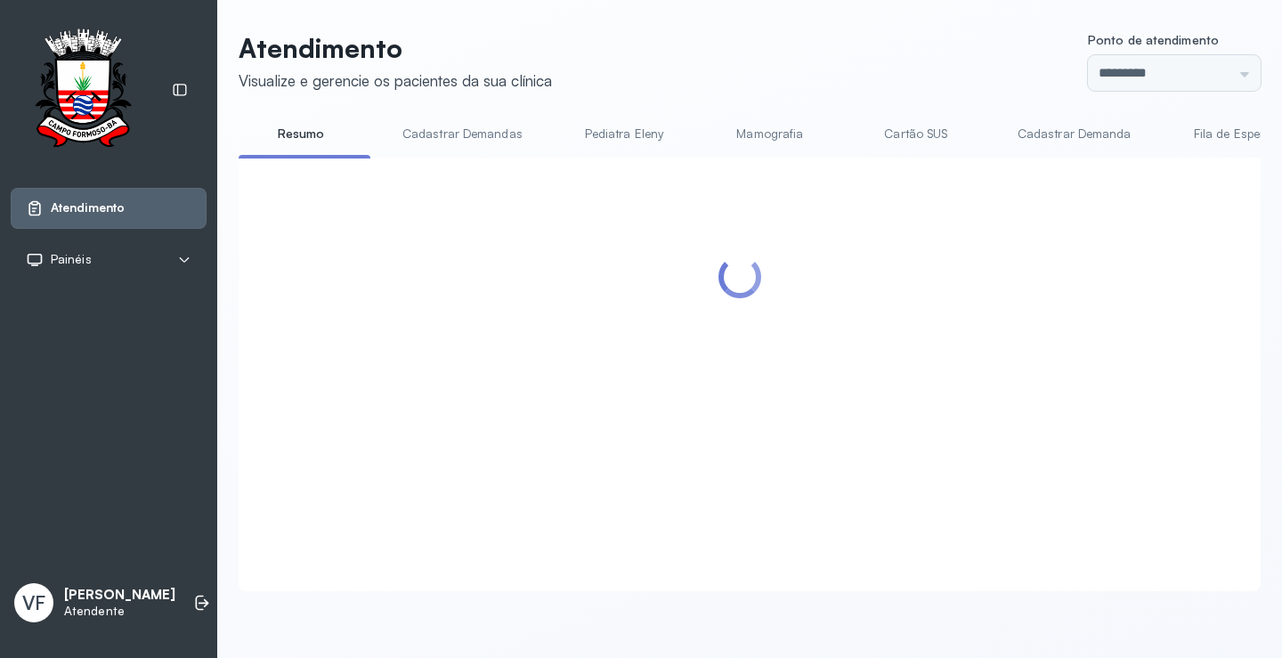
click at [1110, 296] on div "Atendimento Visualize e gerencie os pacientes da sua clínica Ponto de atendimen…" at bounding box center [750, 311] width 1022 height 559
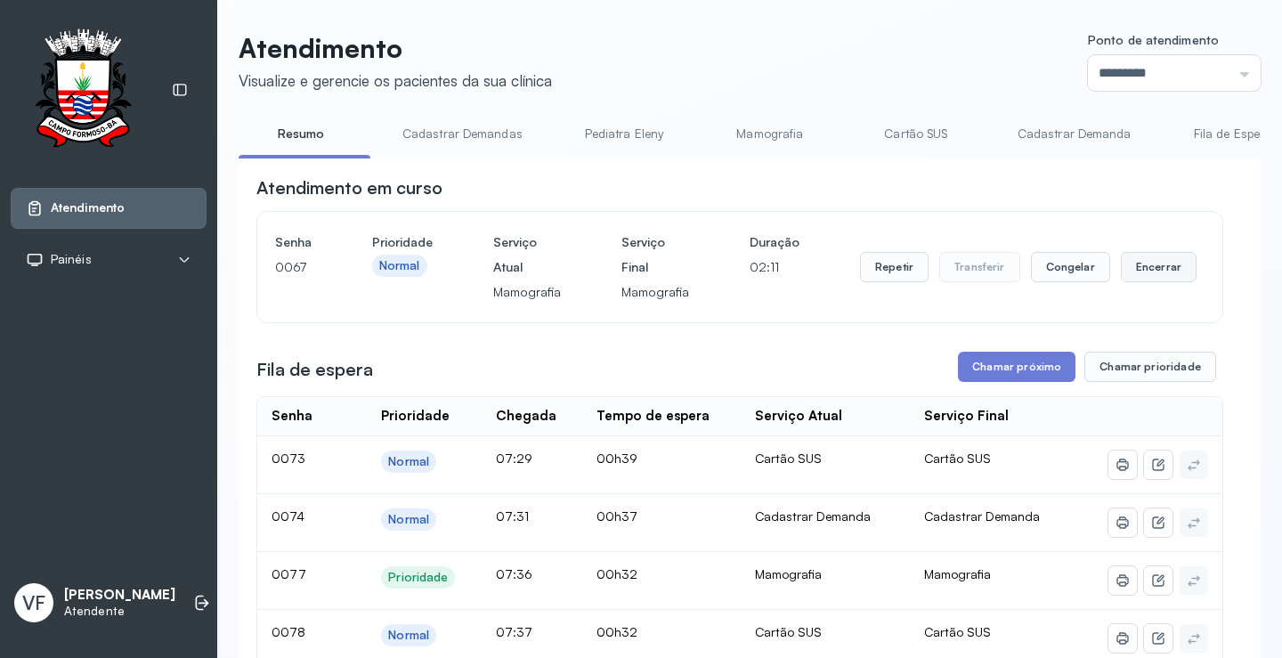
click at [1153, 259] on button "Encerrar" at bounding box center [1159, 267] width 76 height 30
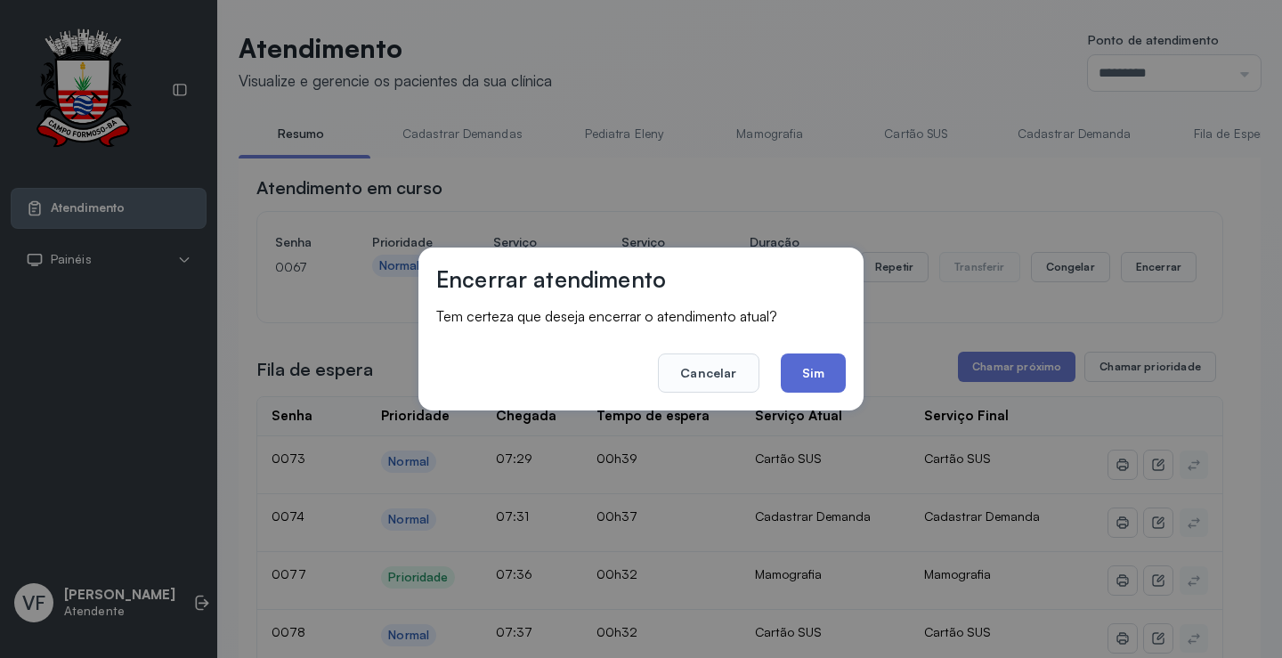
click at [809, 369] on button "Sim" at bounding box center [813, 372] width 65 height 39
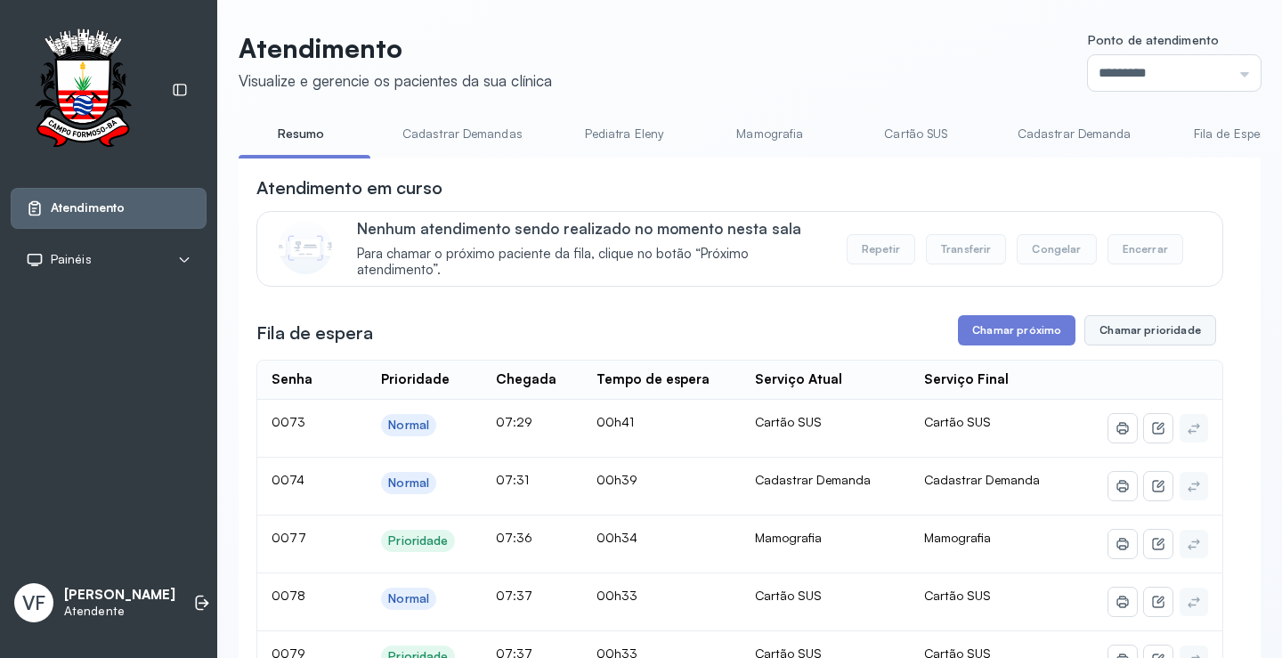
click at [1141, 329] on button "Chamar prioridade" at bounding box center [1150, 330] width 132 height 30
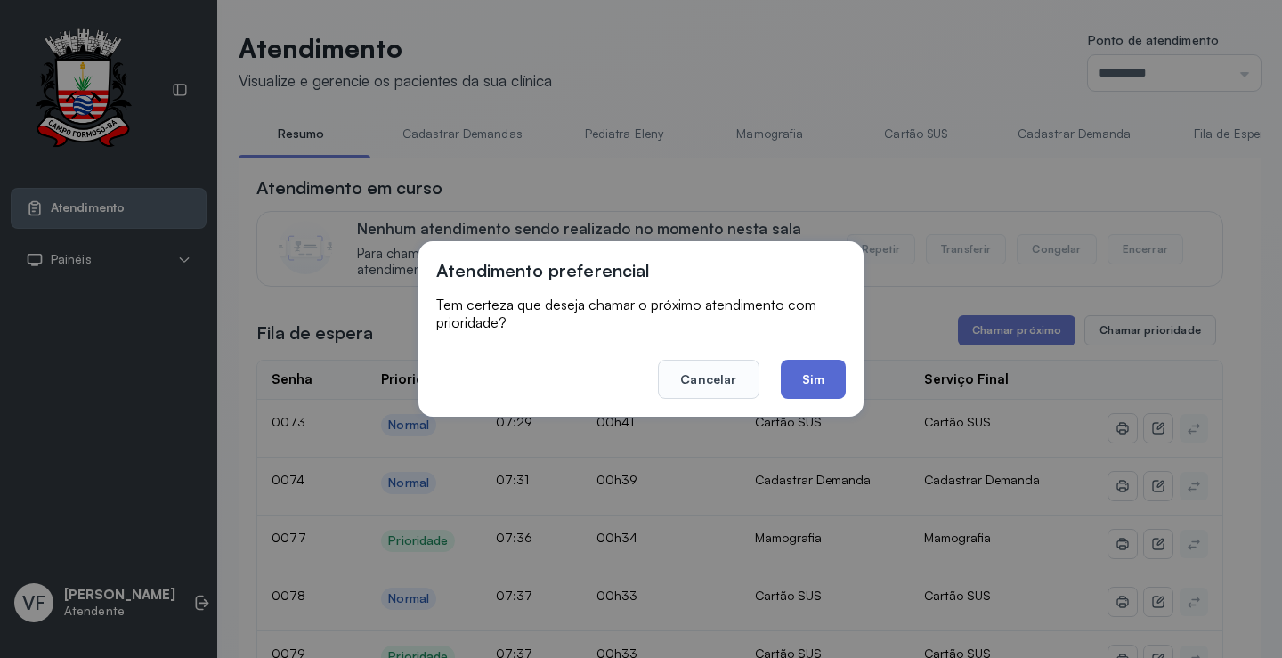
click at [826, 371] on button "Sim" at bounding box center [813, 379] width 65 height 39
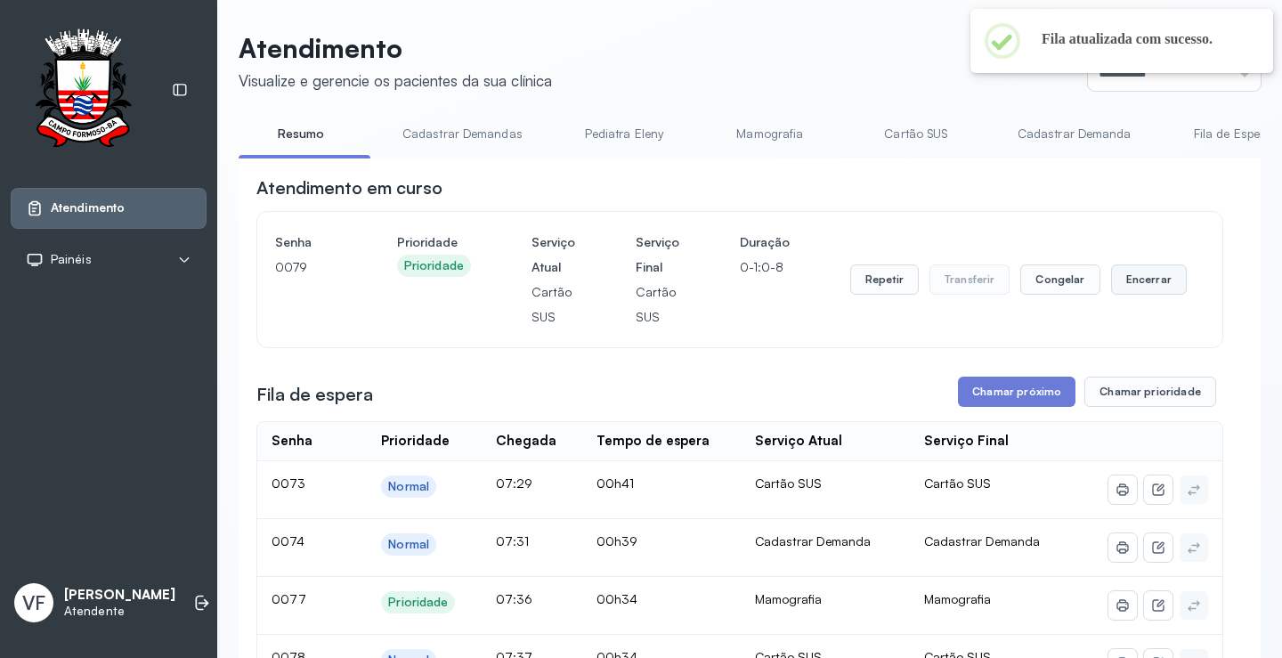
click at [1137, 278] on button "Encerrar" at bounding box center [1149, 279] width 76 height 30
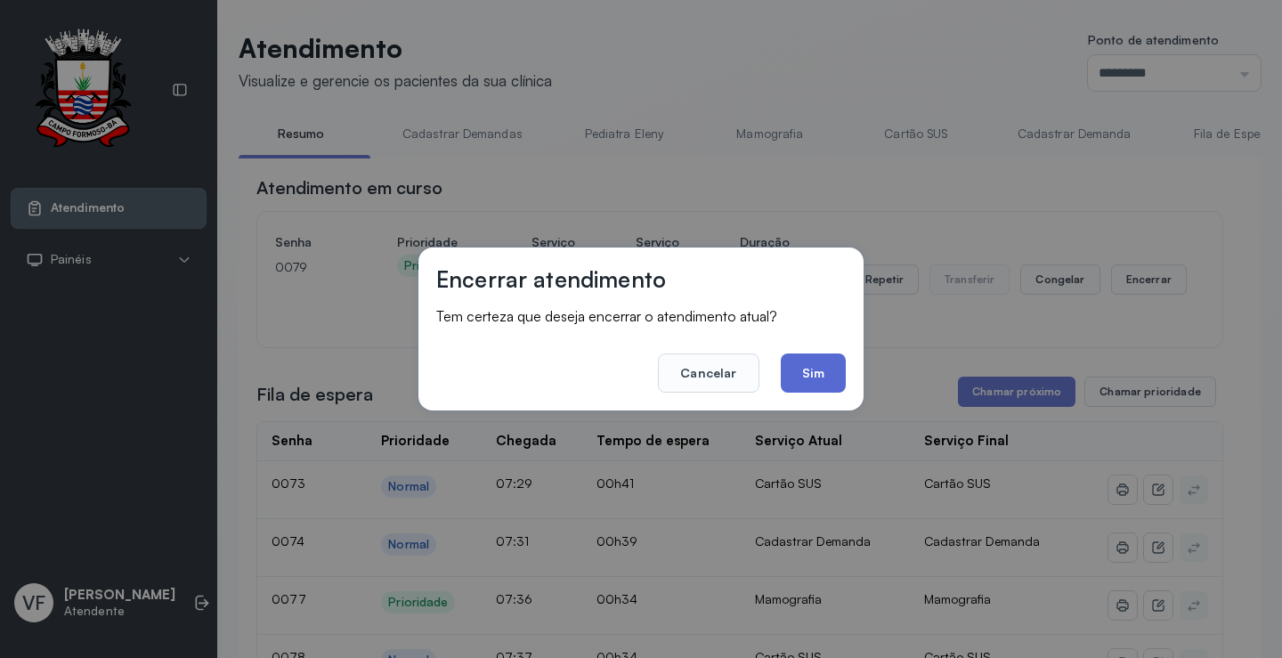
click at [837, 385] on button "Sim" at bounding box center [813, 372] width 65 height 39
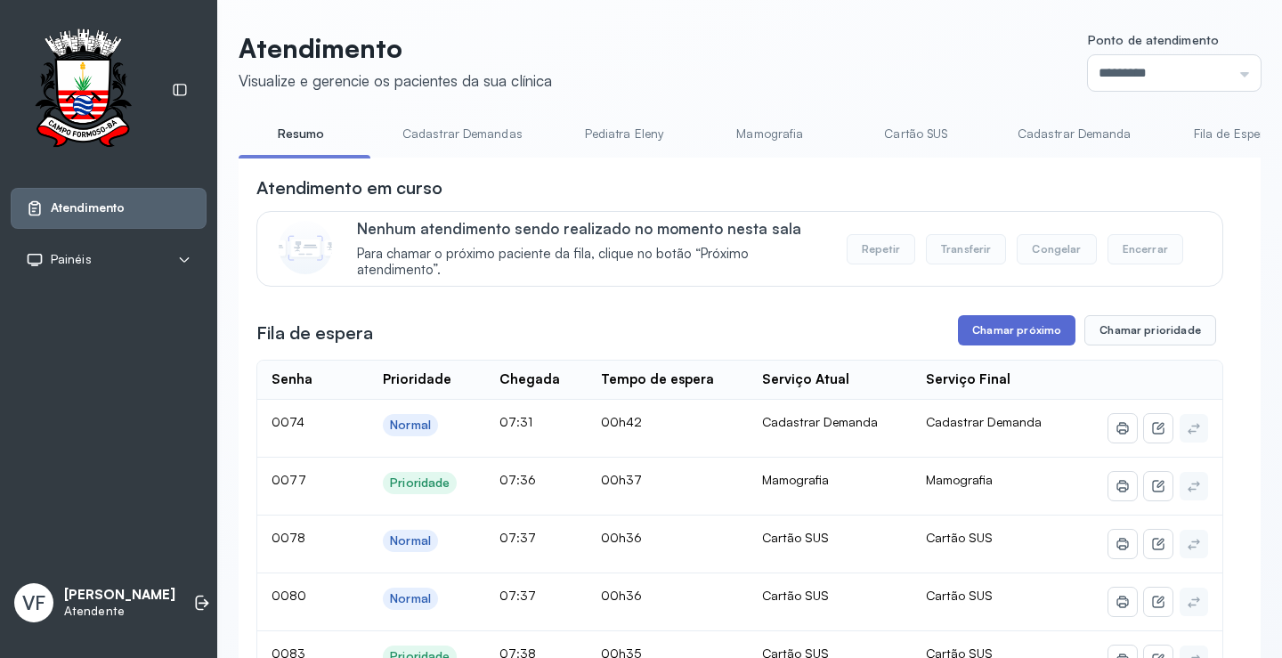
click at [1002, 336] on button "Chamar próximo" at bounding box center [1016, 330] width 117 height 30
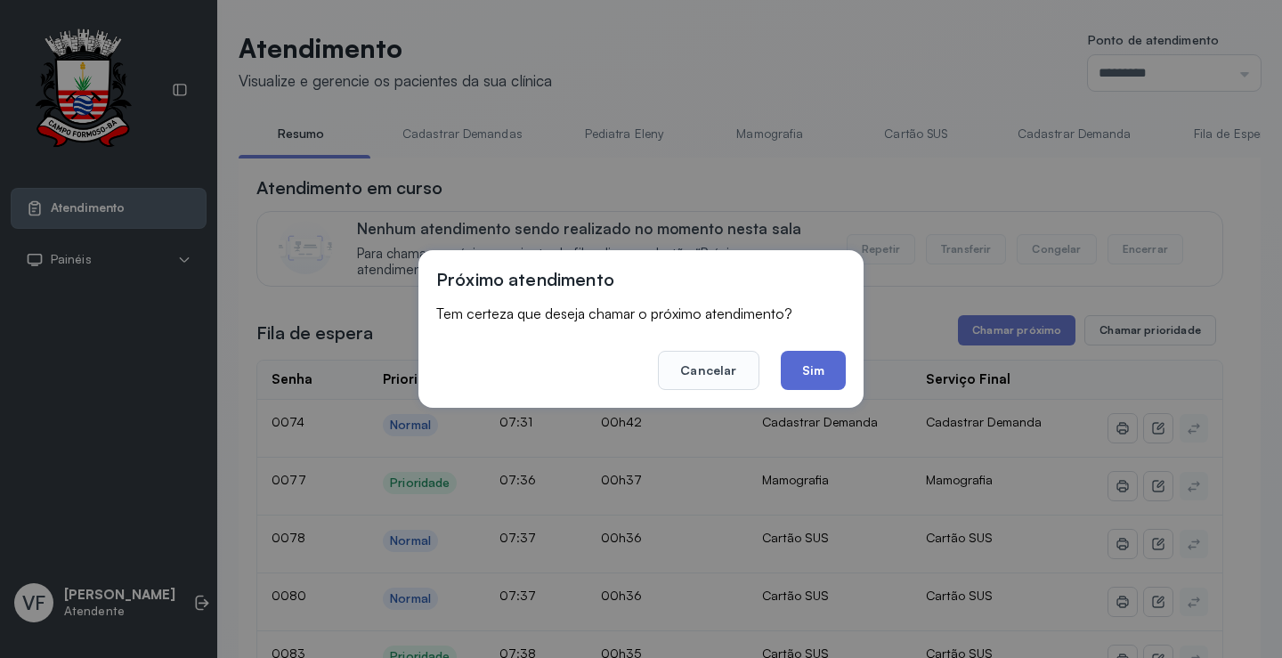
click at [806, 360] on button "Sim" at bounding box center [813, 370] width 65 height 39
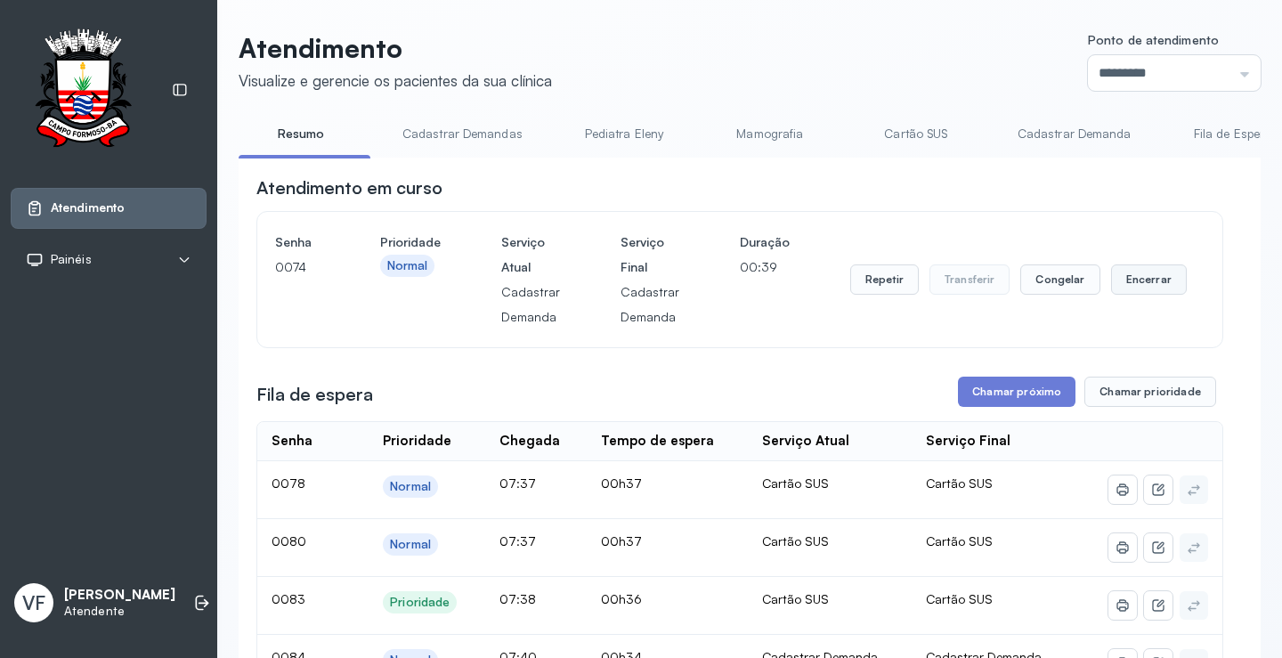
click at [1161, 275] on button "Encerrar" at bounding box center [1149, 279] width 76 height 30
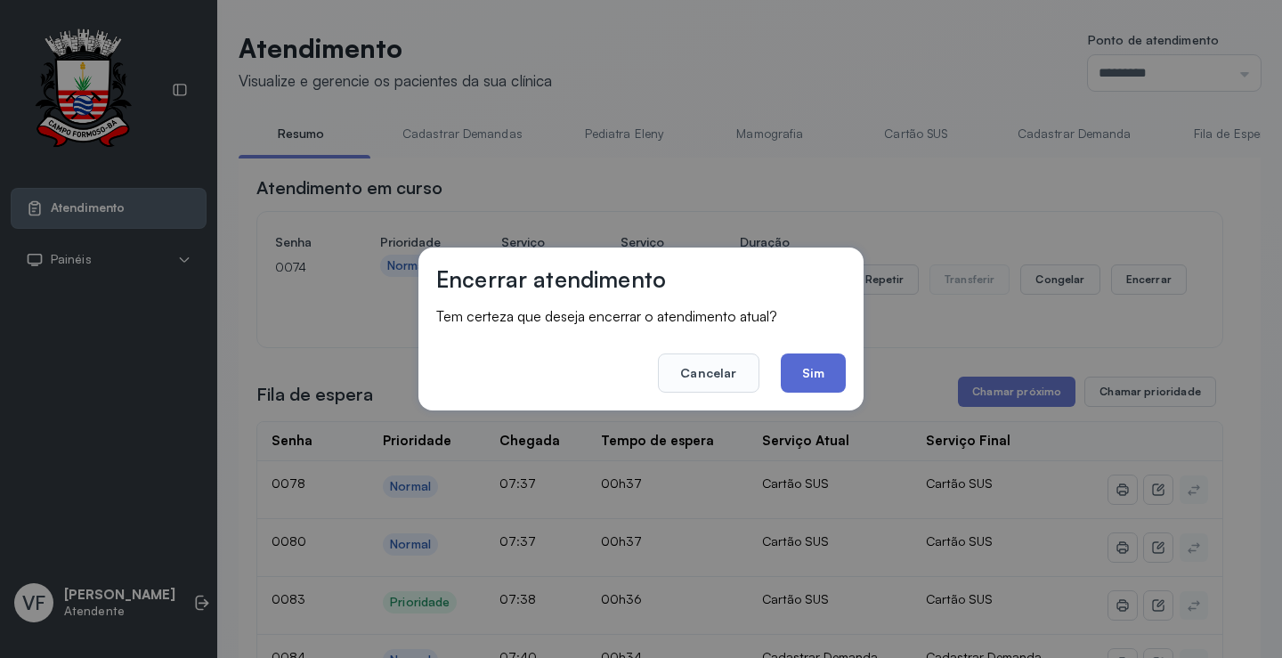
click at [814, 374] on button "Sim" at bounding box center [813, 372] width 65 height 39
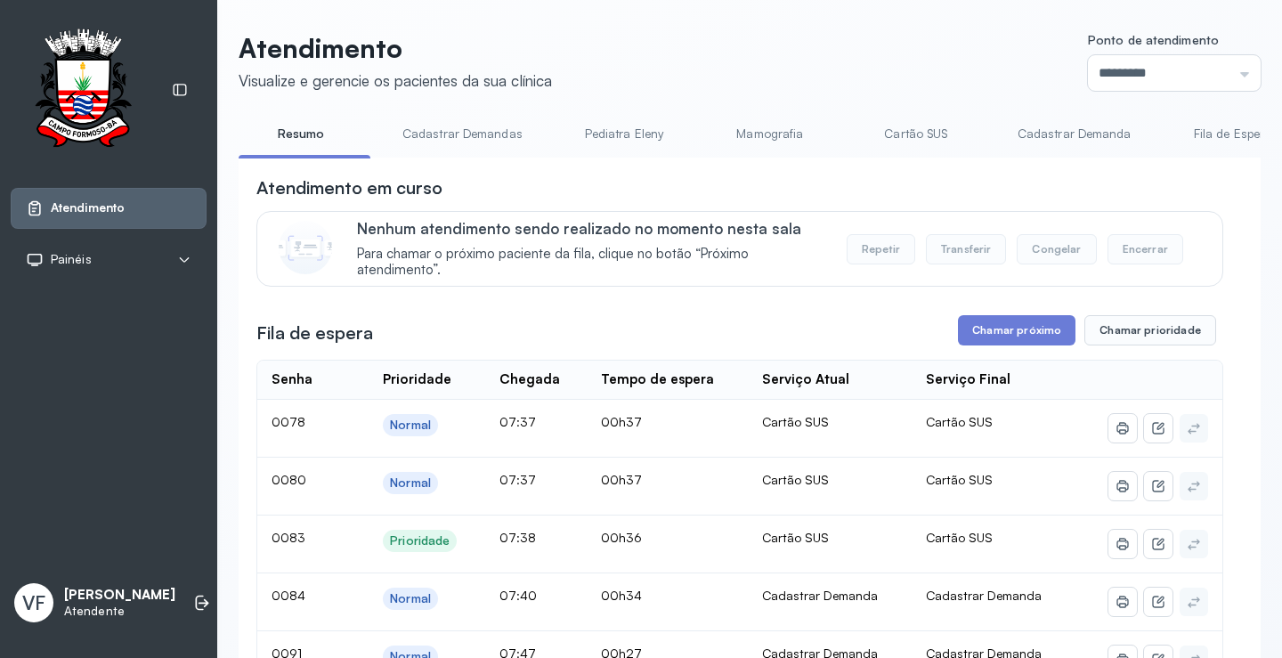
click at [1048, 133] on link "Cadastrar Demanda" at bounding box center [1075, 133] width 150 height 29
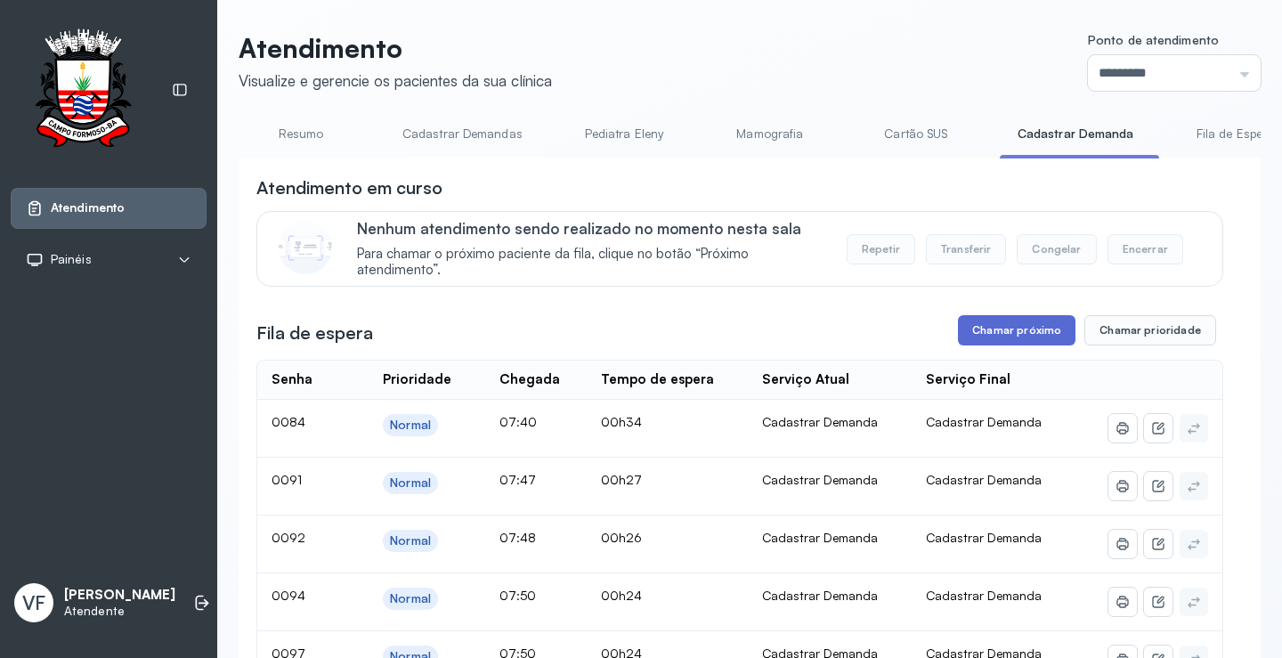
click at [999, 325] on button "Chamar próximo" at bounding box center [1016, 330] width 117 height 30
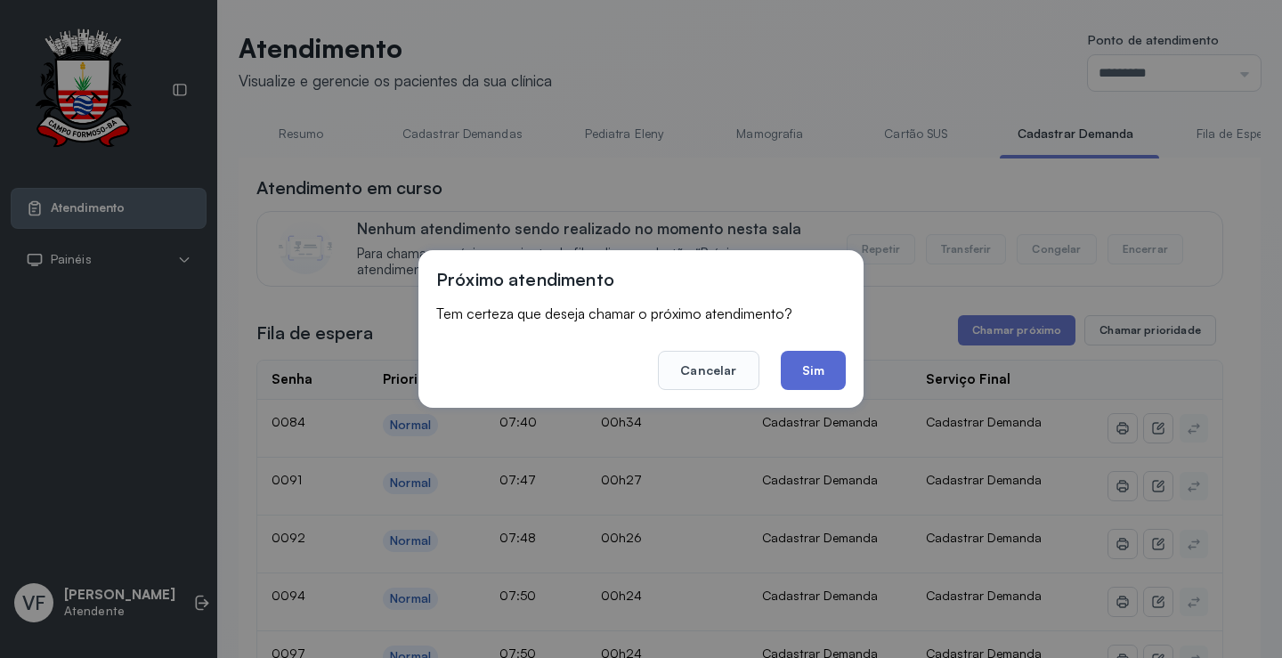
click at [822, 364] on button "Sim" at bounding box center [813, 370] width 65 height 39
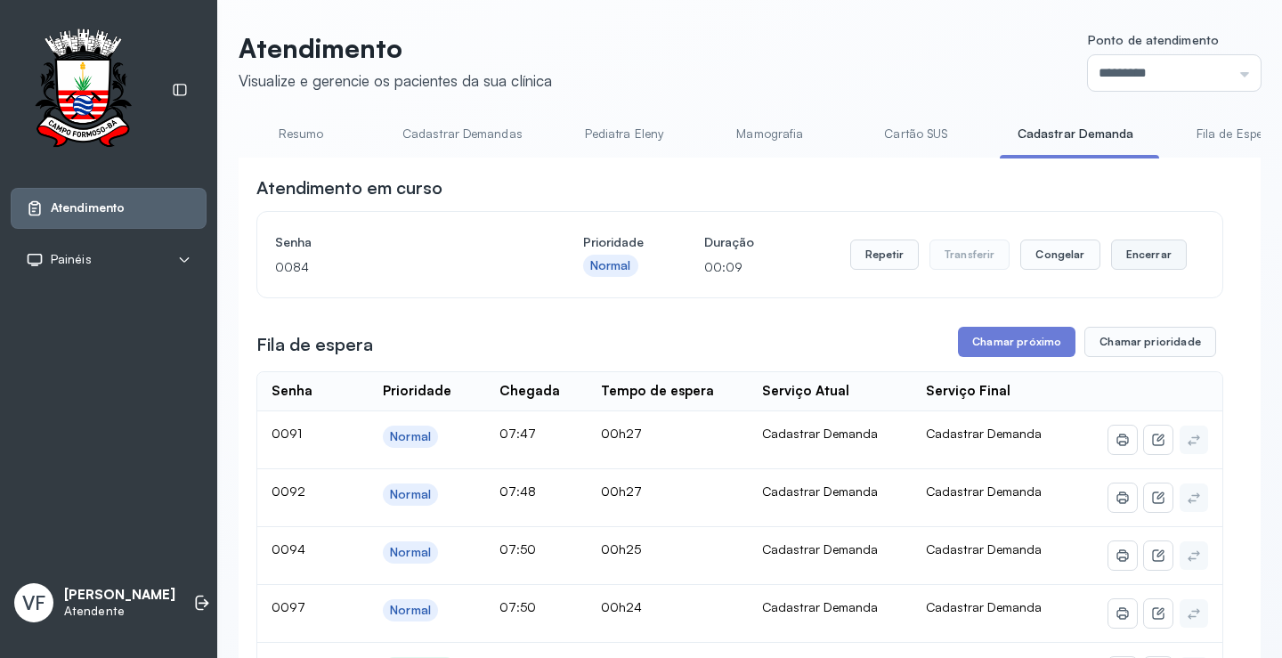
click at [1137, 252] on button "Encerrar" at bounding box center [1149, 254] width 76 height 30
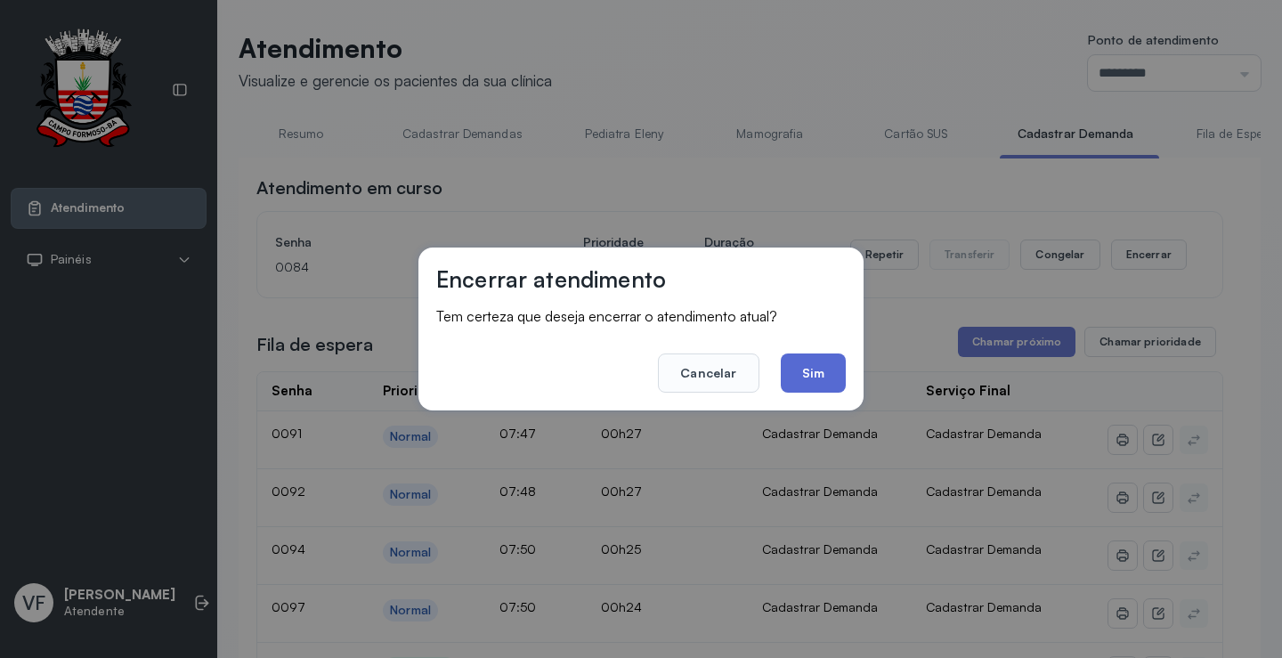
click at [794, 370] on button "Sim" at bounding box center [813, 372] width 65 height 39
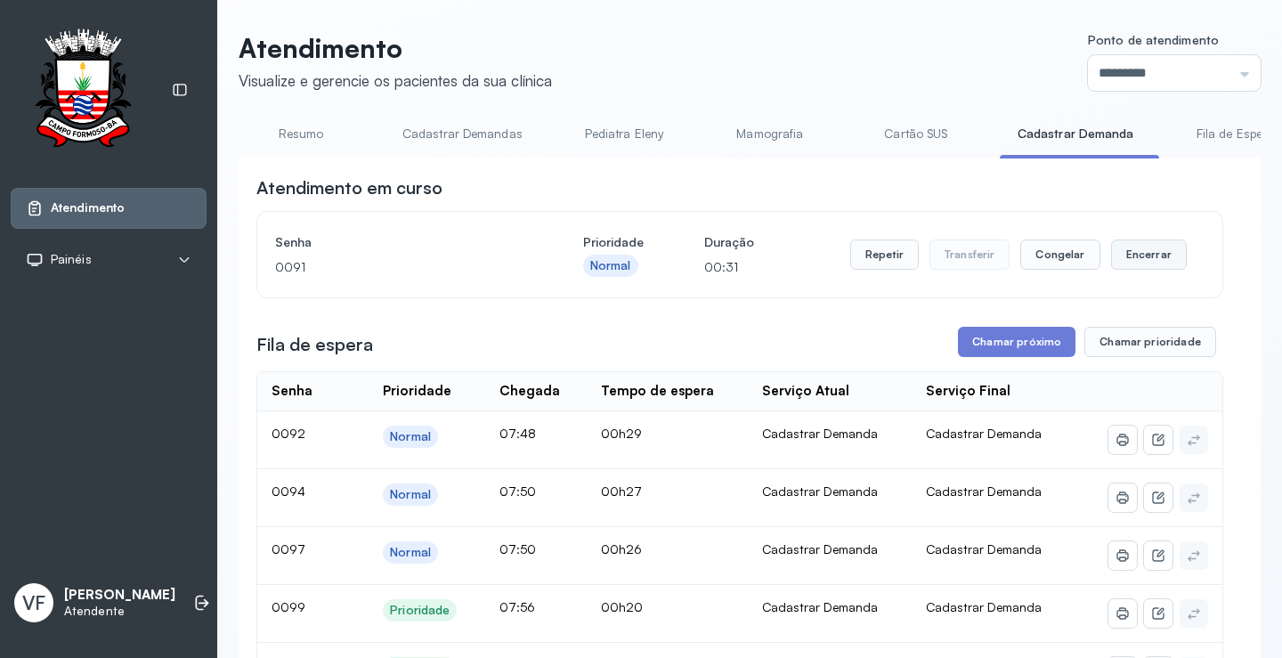
click at [1135, 260] on button "Encerrar" at bounding box center [1149, 254] width 76 height 30
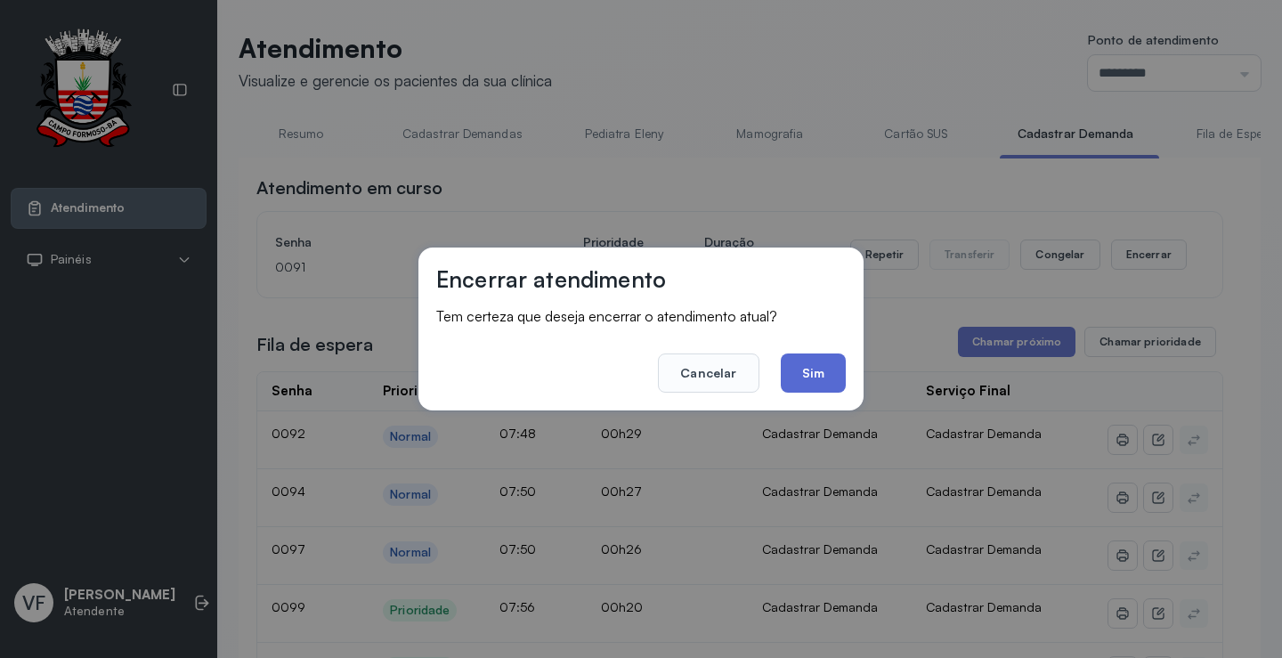
click at [811, 365] on button "Sim" at bounding box center [813, 372] width 65 height 39
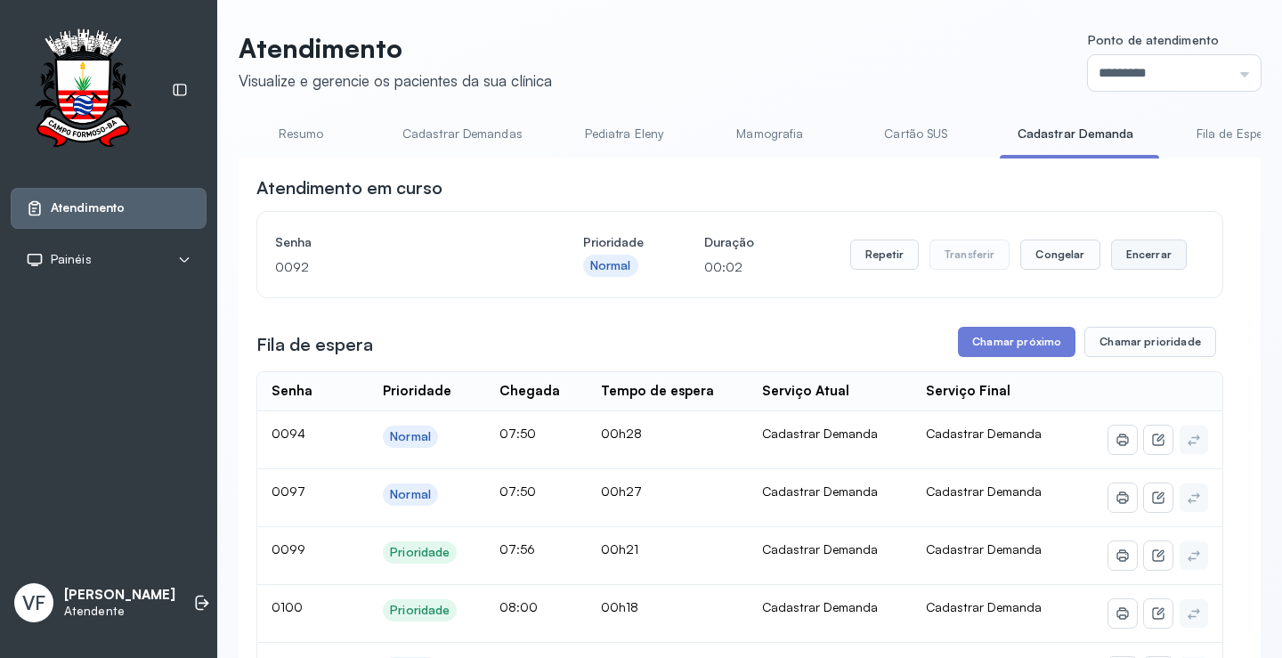
click at [1135, 252] on button "Encerrar" at bounding box center [1149, 254] width 76 height 30
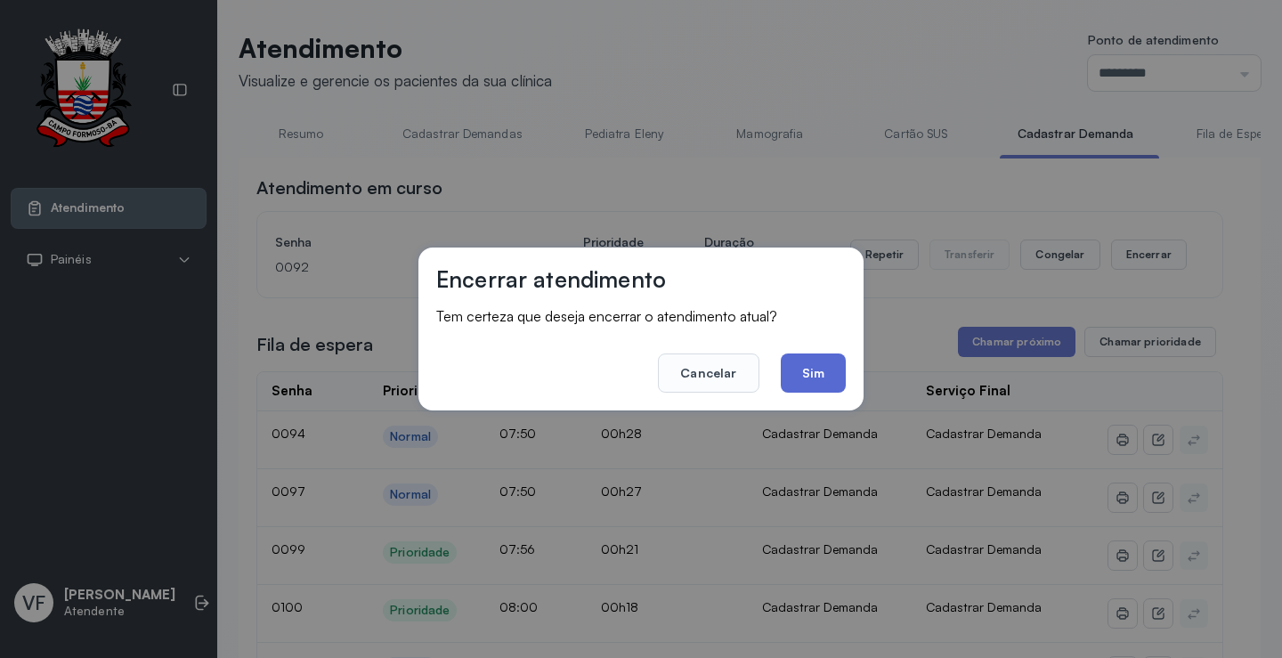
click at [814, 368] on button "Sim" at bounding box center [813, 372] width 65 height 39
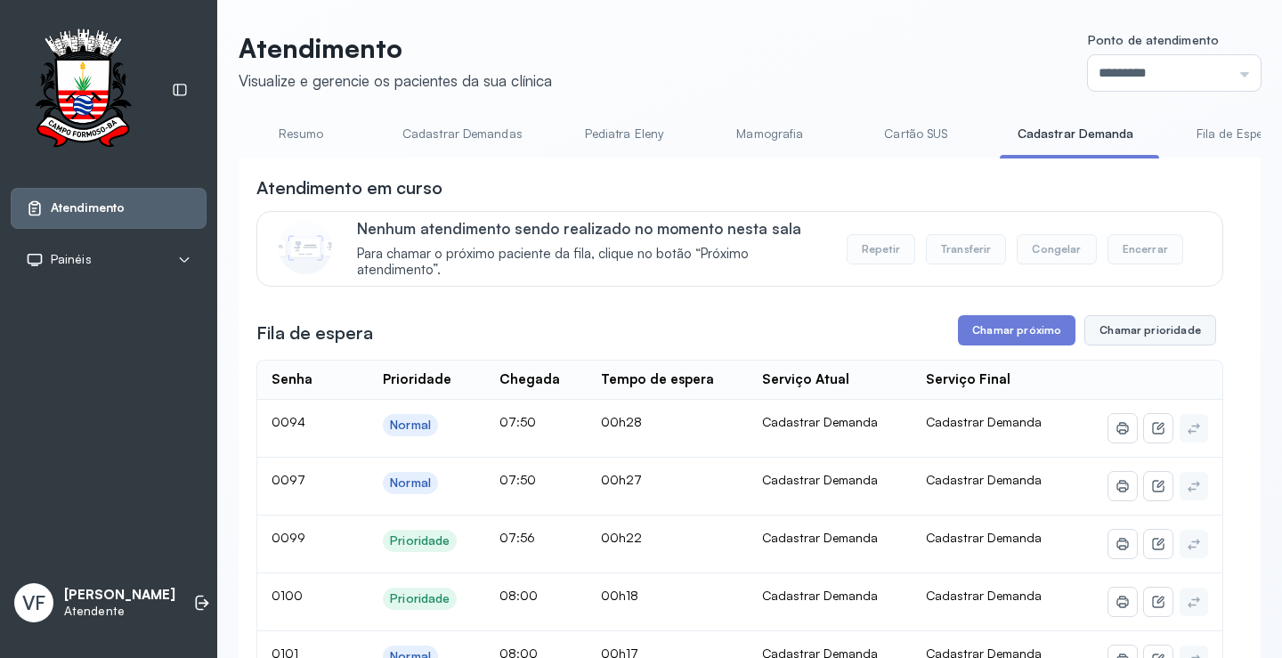
click at [1138, 336] on button "Chamar prioridade" at bounding box center [1150, 330] width 132 height 30
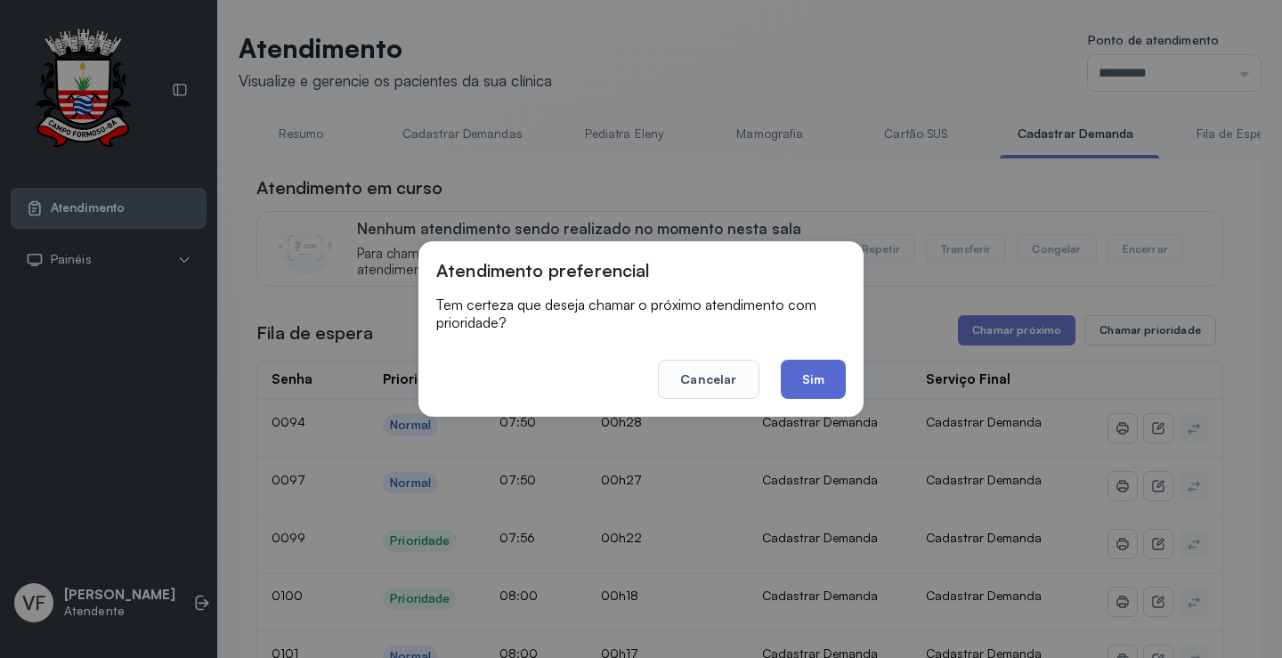
click at [821, 386] on button "Sim" at bounding box center [813, 379] width 65 height 39
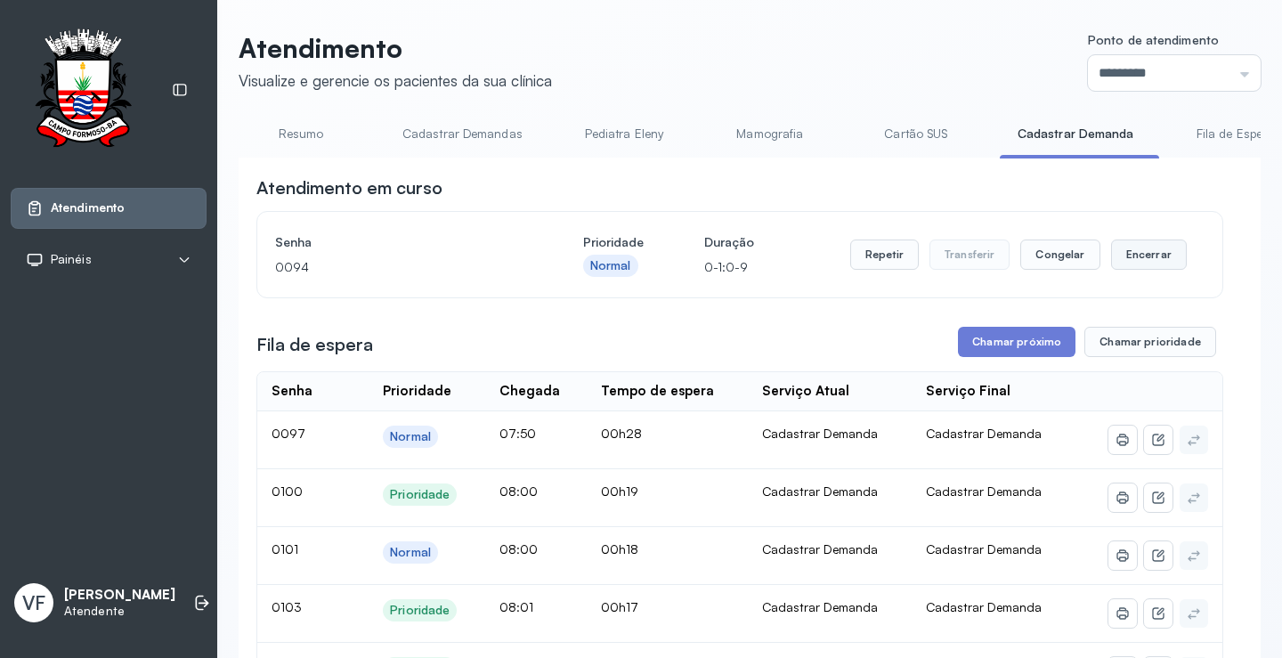
click at [1134, 253] on button "Encerrar" at bounding box center [1149, 254] width 76 height 30
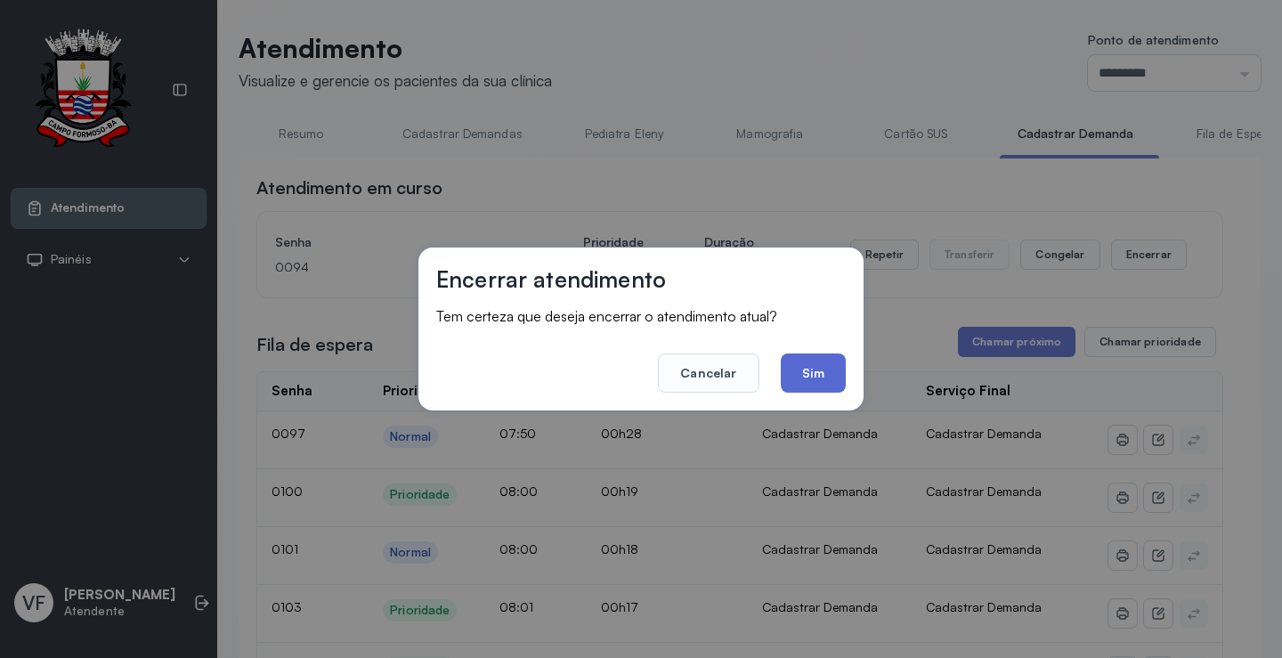
click at [806, 367] on button "Sim" at bounding box center [813, 372] width 65 height 39
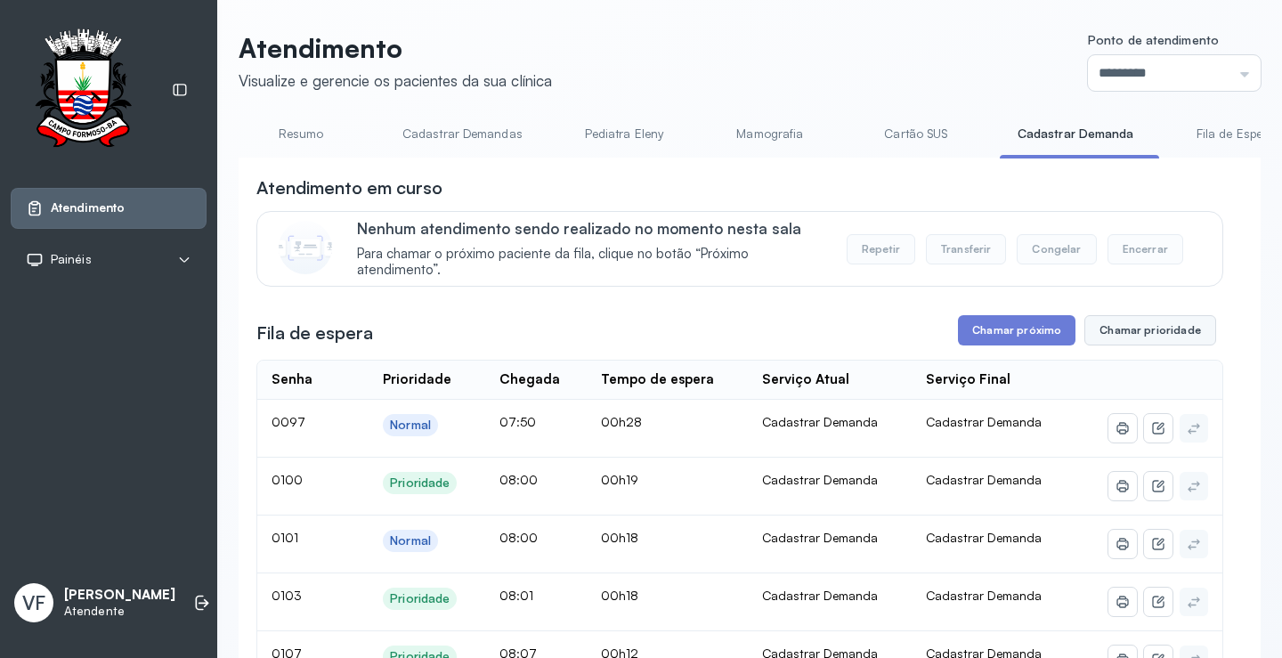
click at [1130, 331] on button "Chamar prioridade" at bounding box center [1150, 330] width 132 height 30
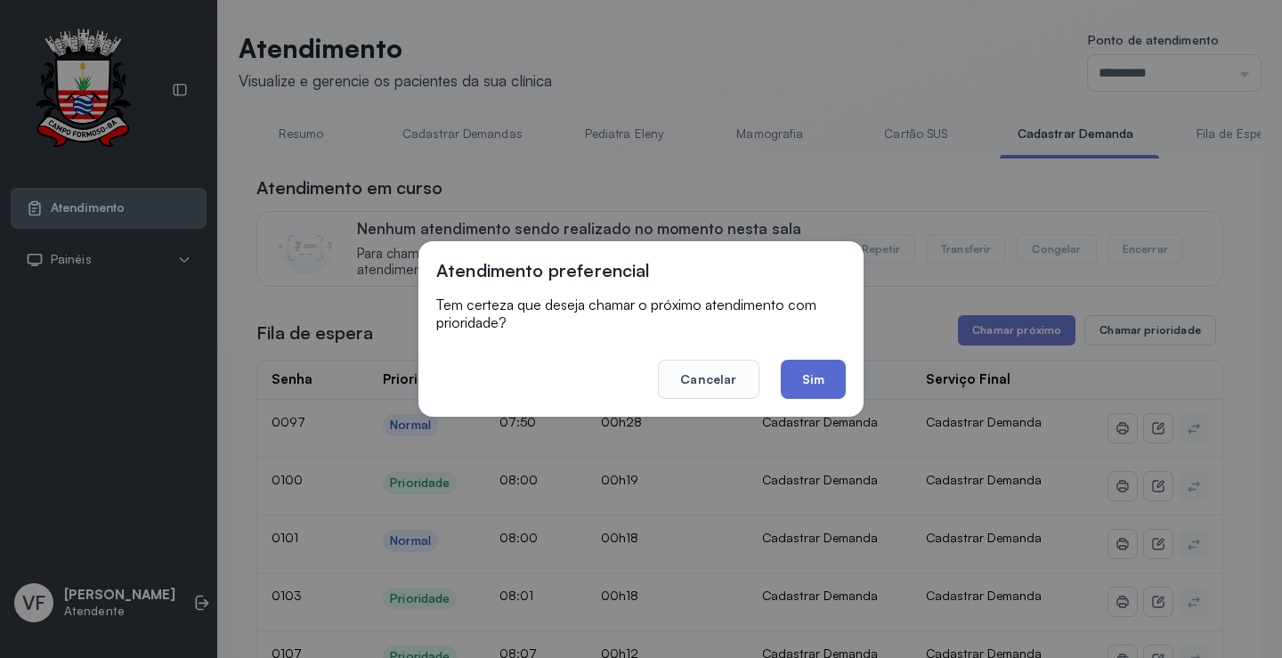
click at [816, 369] on button "Sim" at bounding box center [813, 379] width 65 height 39
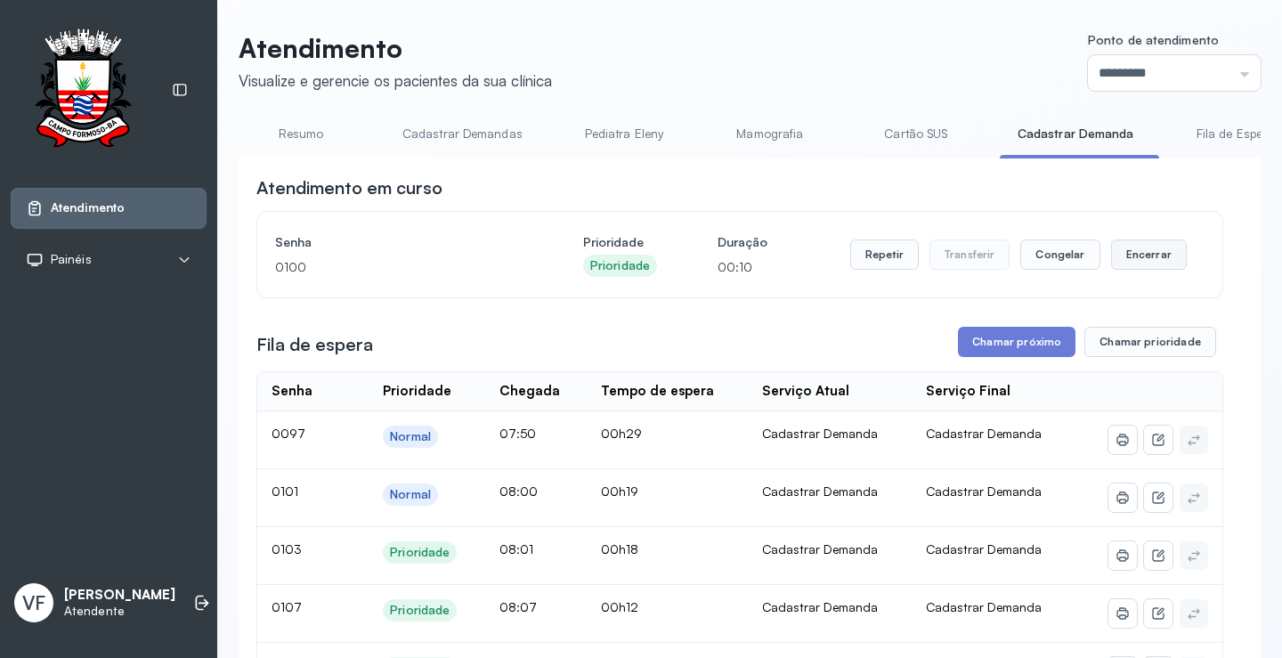
click at [1134, 255] on button "Encerrar" at bounding box center [1149, 254] width 76 height 30
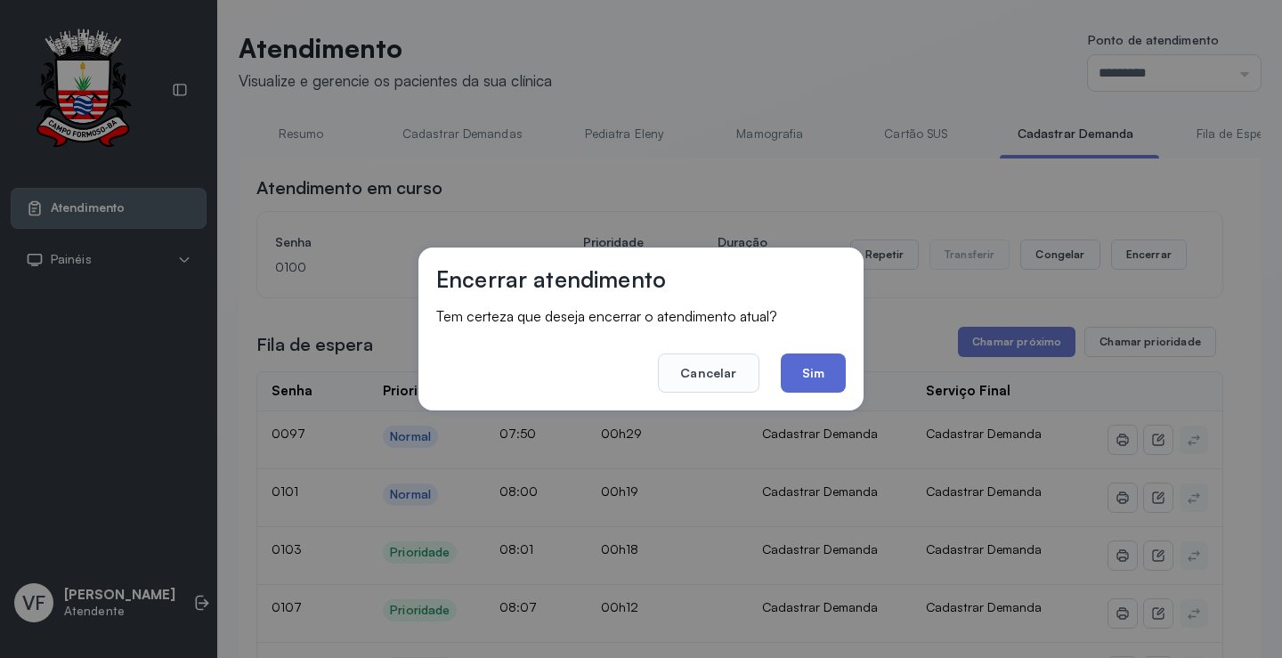
click at [809, 371] on button "Sim" at bounding box center [813, 372] width 65 height 39
